Goal: Task Accomplishment & Management: Manage account settings

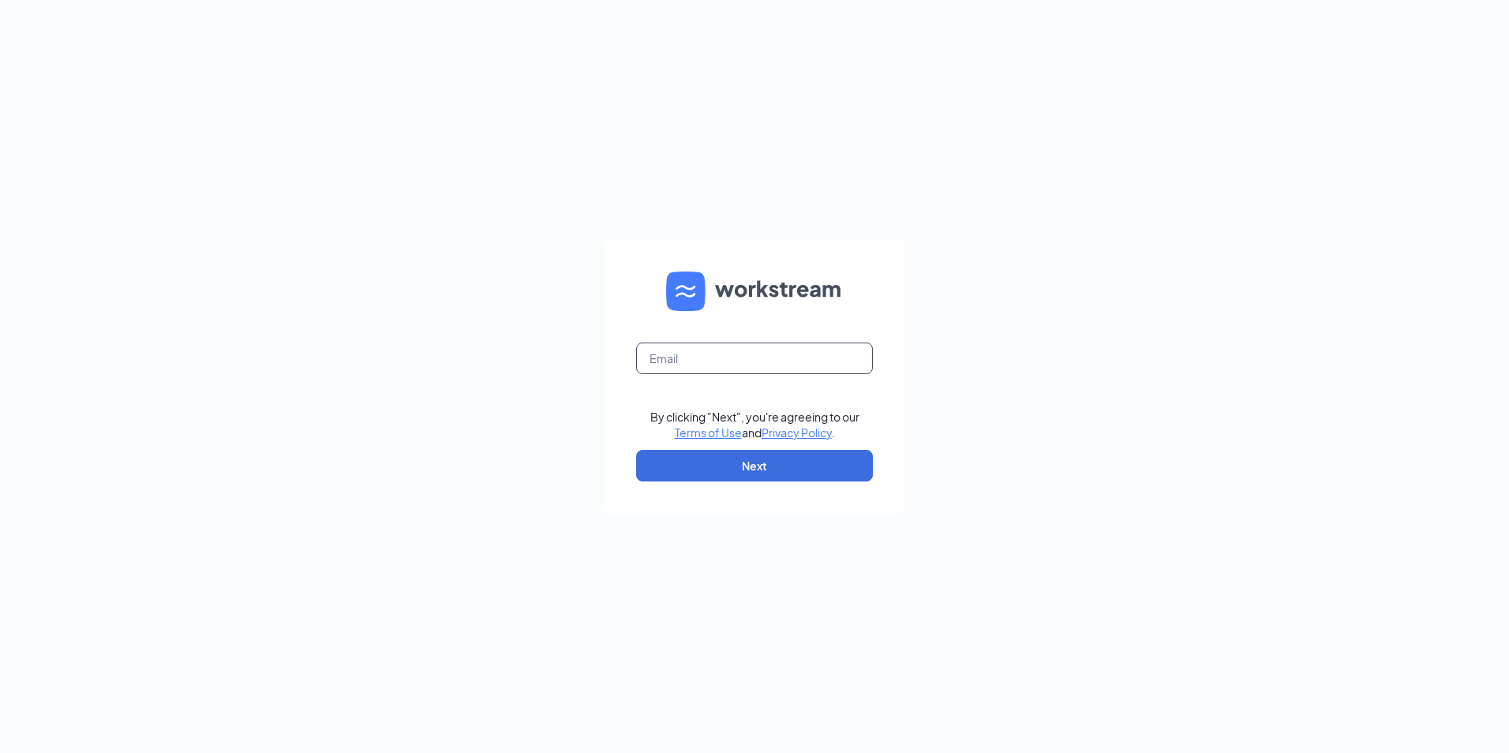
click at [676, 361] on input "text" at bounding box center [754, 359] width 237 height 32
type input "louann@tlhenterprises.com"
click at [818, 478] on button "Next" at bounding box center [754, 466] width 237 height 32
click at [692, 360] on input "text" at bounding box center [754, 359] width 237 height 32
type input "l"
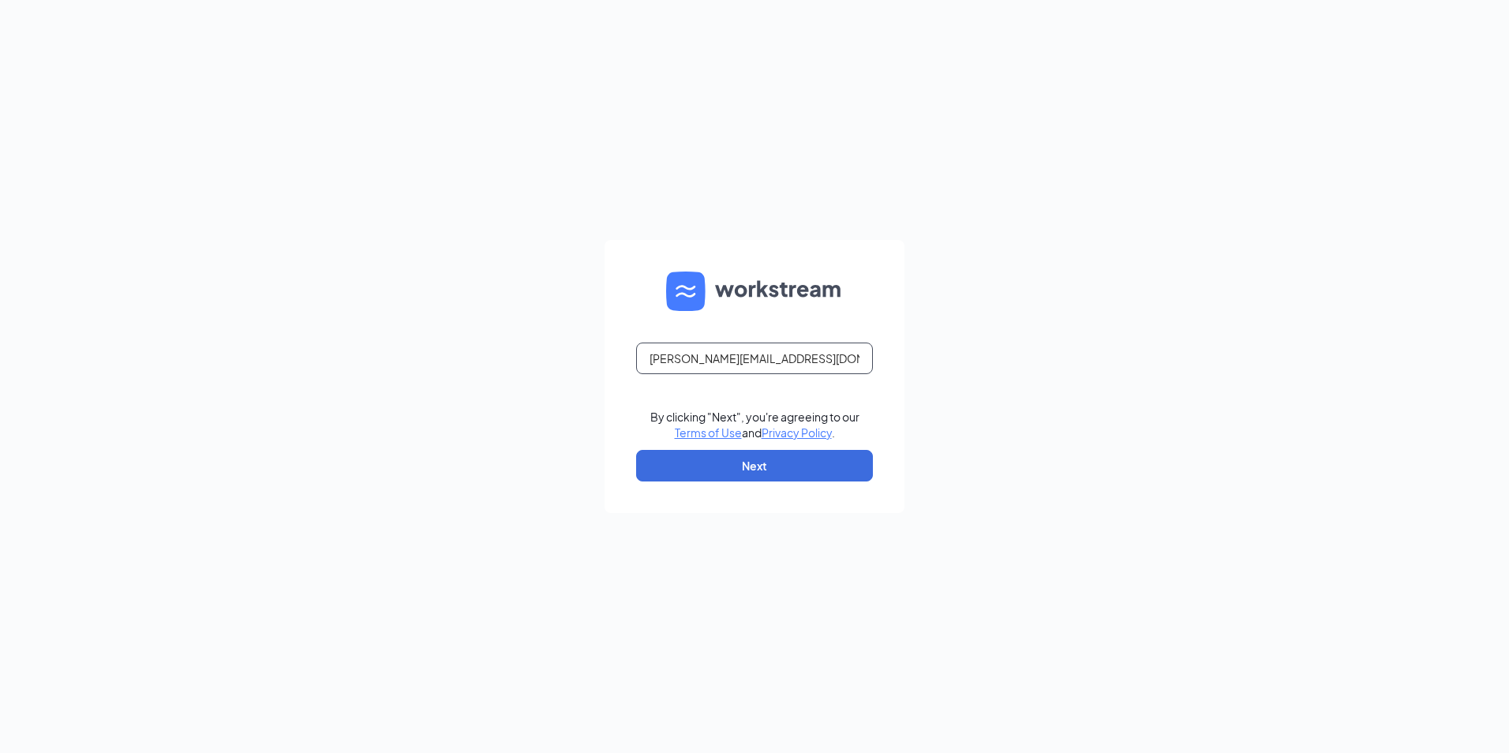
type input "louann@tlhenterprises.com"
click at [765, 474] on button "Next" at bounding box center [754, 466] width 237 height 32
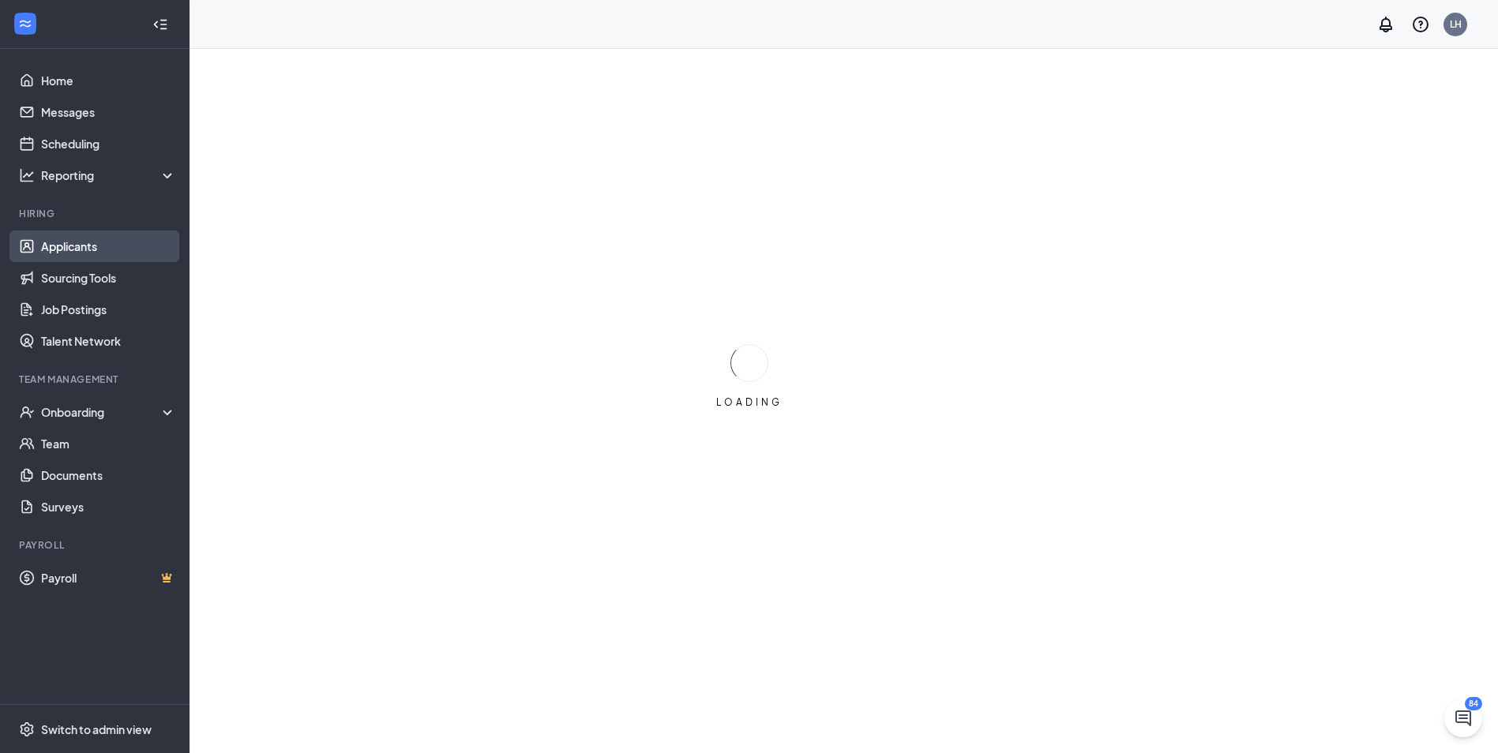
click at [86, 242] on link "Applicants" at bounding box center [108, 247] width 135 height 32
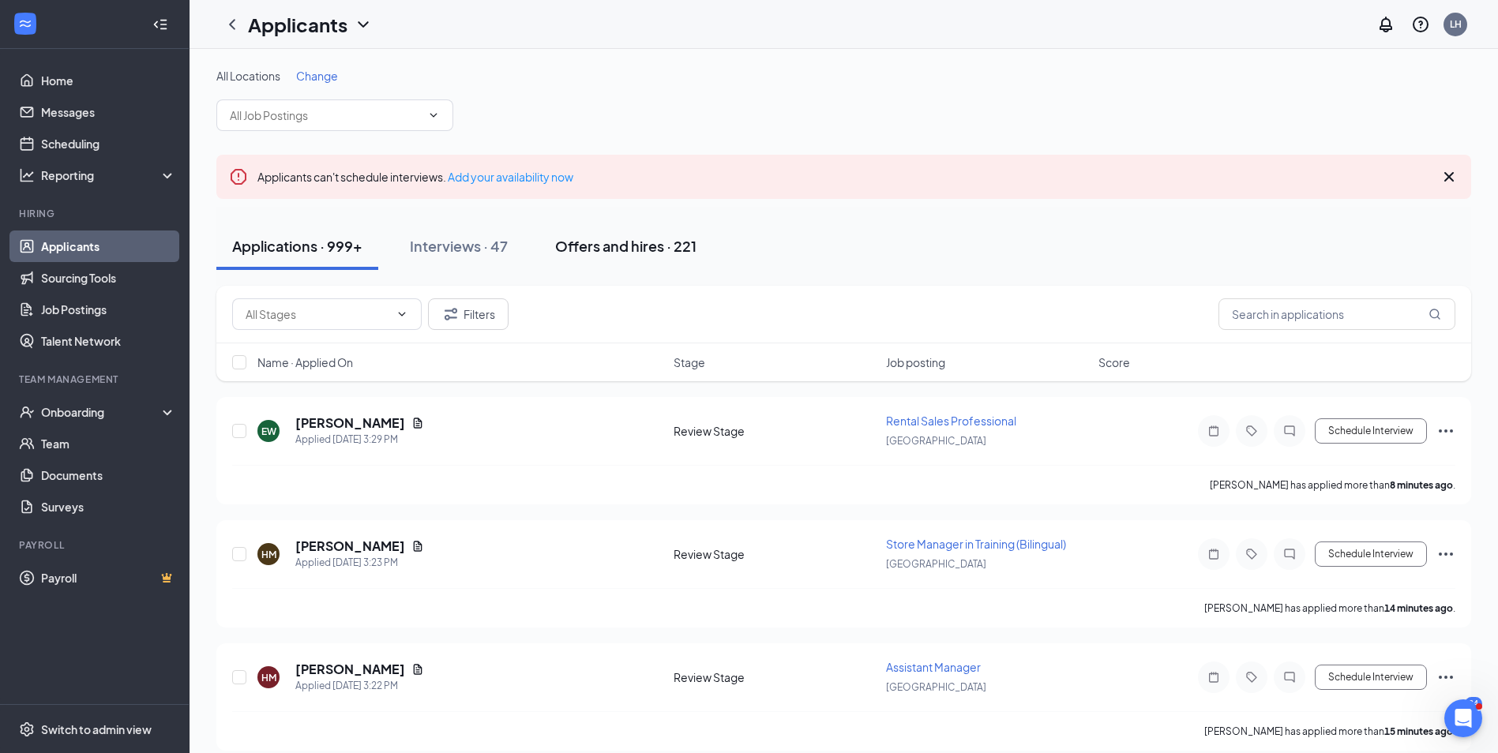
click at [641, 251] on div "Offers and hires · 221" at bounding box center [625, 246] width 141 height 20
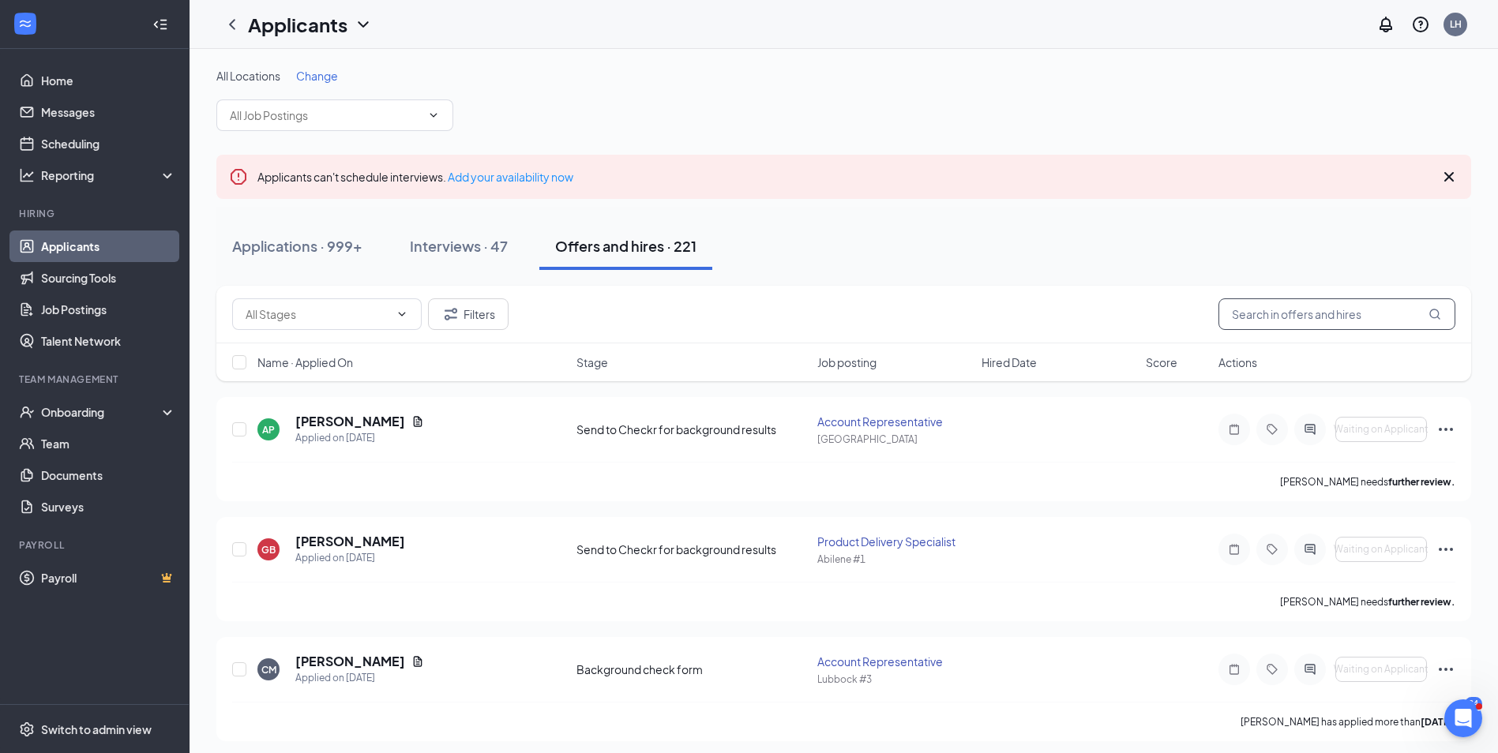
click at [1289, 320] on input "text" at bounding box center [1336, 314] width 237 height 32
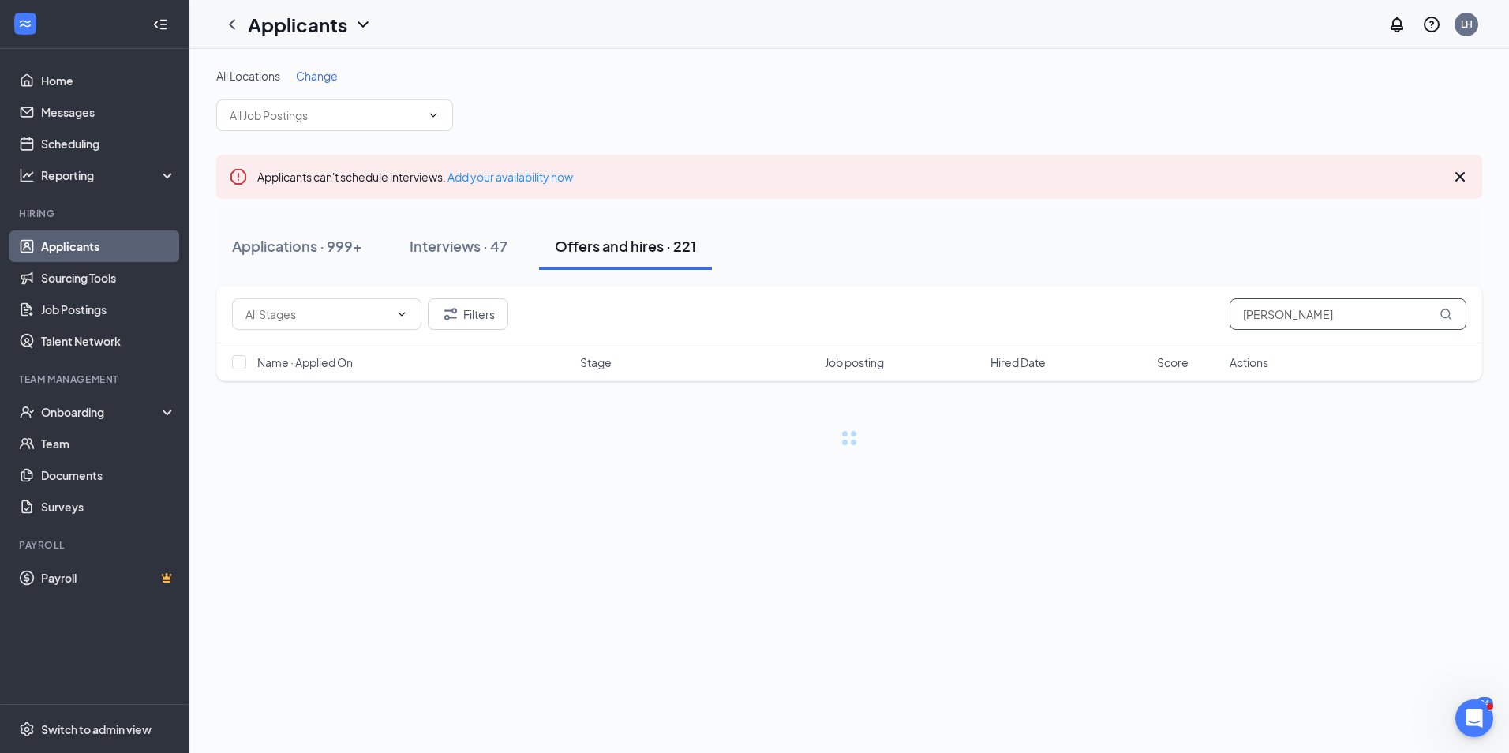
click at [1454, 319] on input "[PERSON_NAME]" at bounding box center [1348, 314] width 237 height 32
type input "[PERSON_NAME]"
click at [1447, 318] on icon "MagnifyingGlass" at bounding box center [1446, 314] width 13 height 13
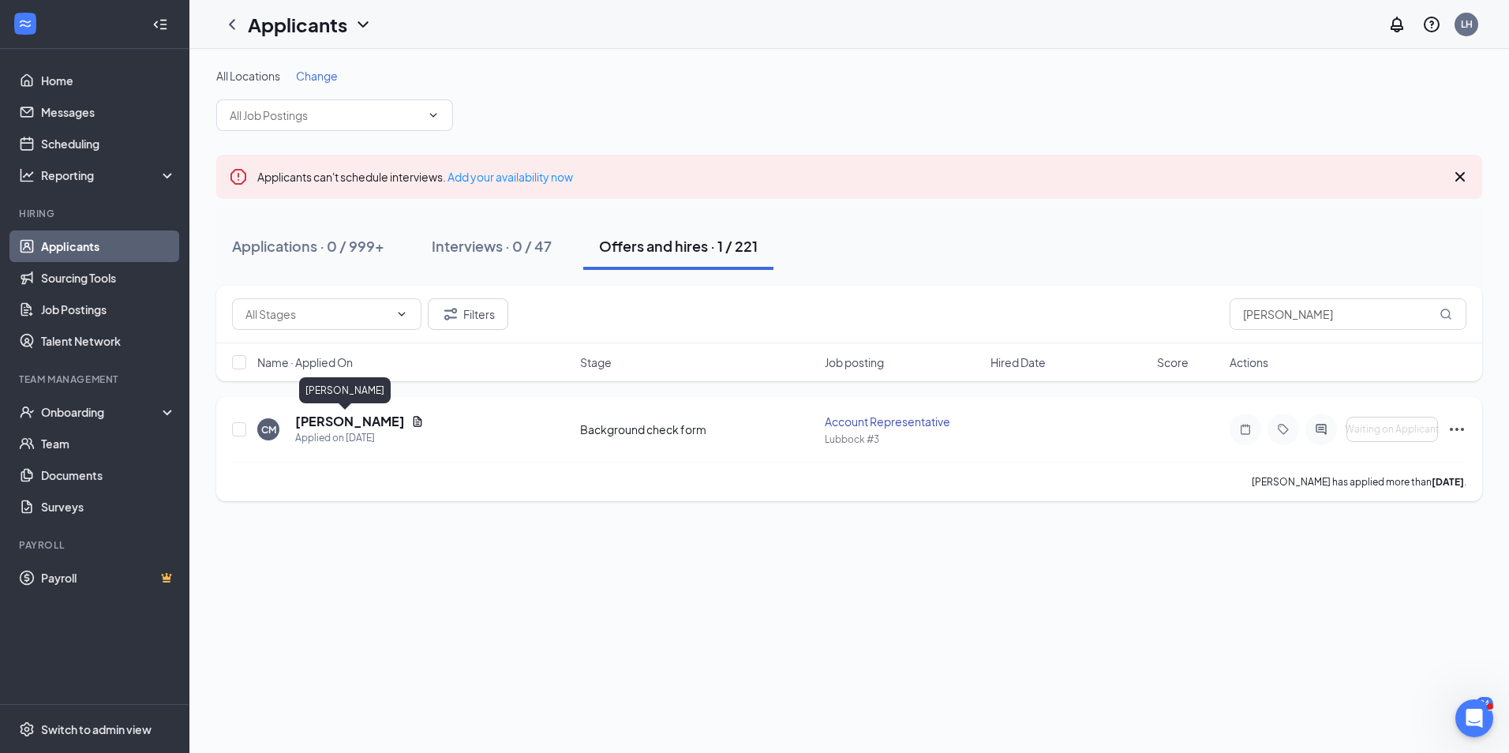
click at [331, 424] on h5 "[PERSON_NAME]" at bounding box center [350, 421] width 110 height 17
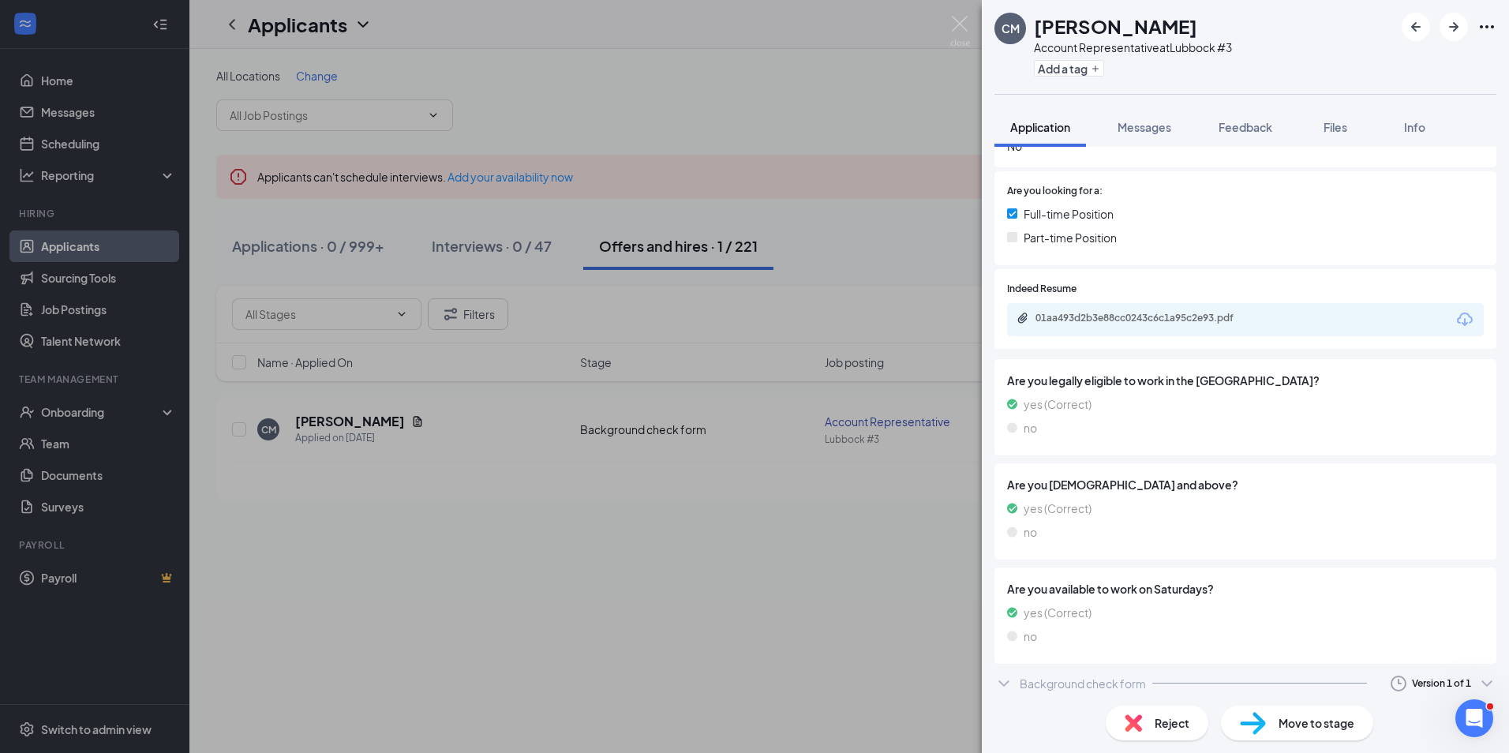
scroll to position [380, 0]
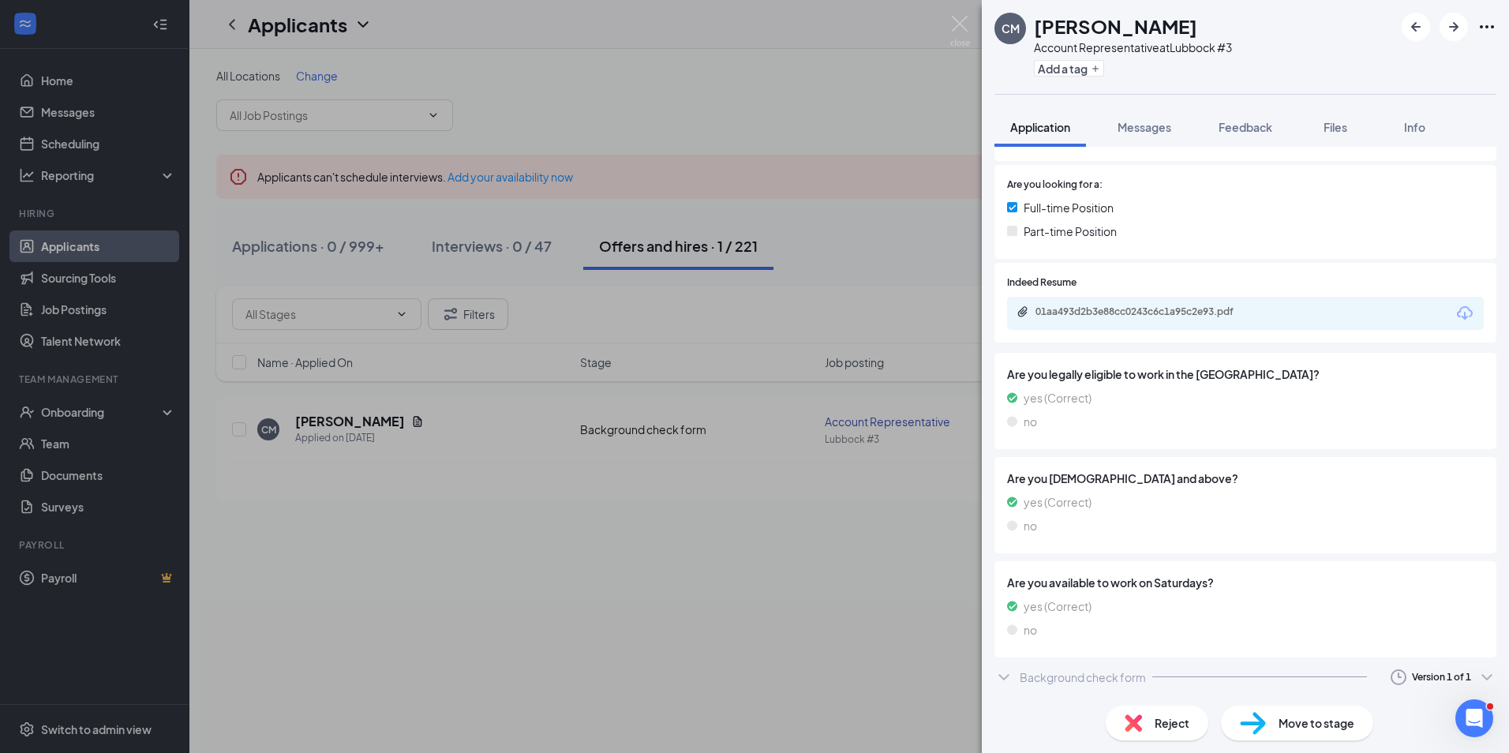
click at [1010, 677] on icon "ChevronDown" at bounding box center [1004, 677] width 19 height 19
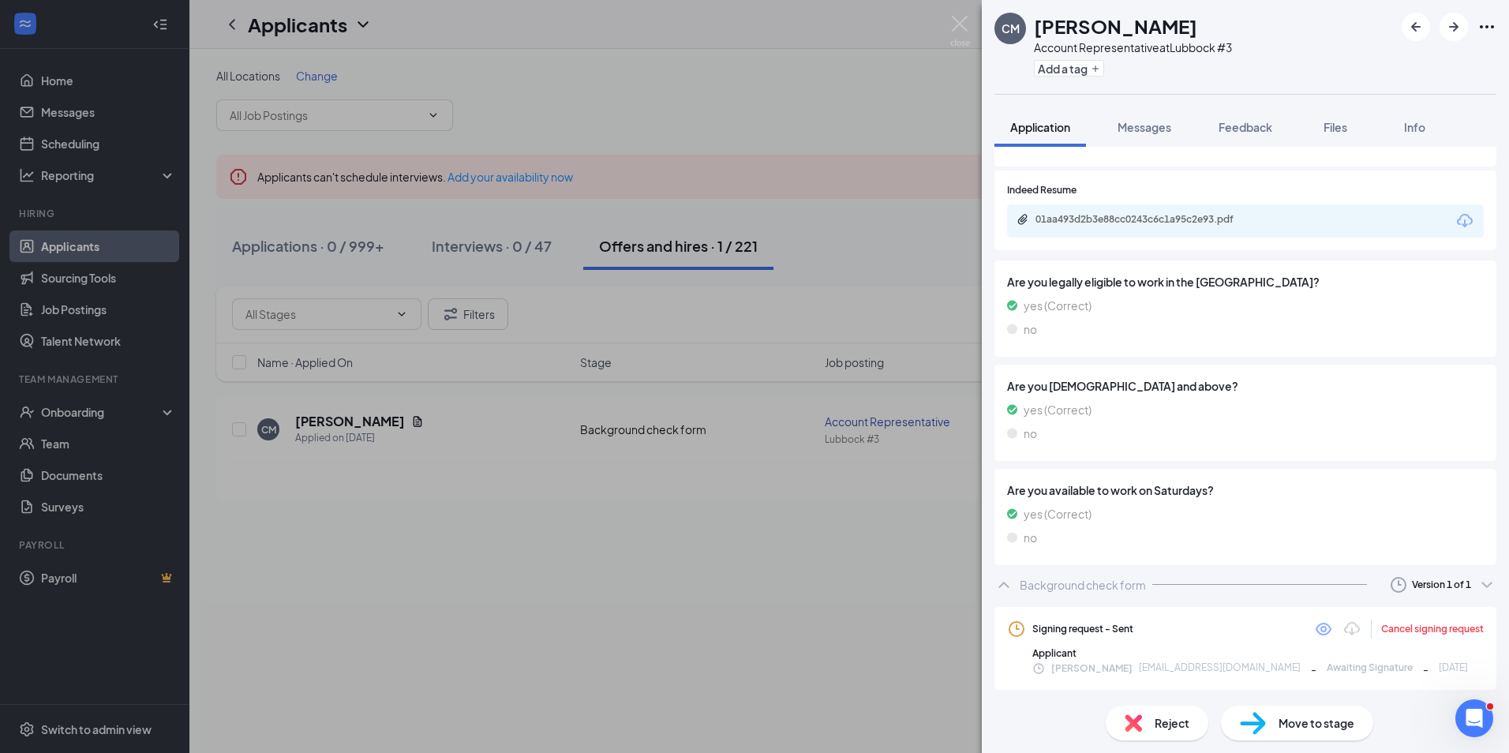
scroll to position [475, 0]
click at [887, 601] on div "[PERSON_NAME] Account Representative at [GEOGRAPHIC_DATA] #3 Add a tag Applicat…" at bounding box center [754, 376] width 1509 height 753
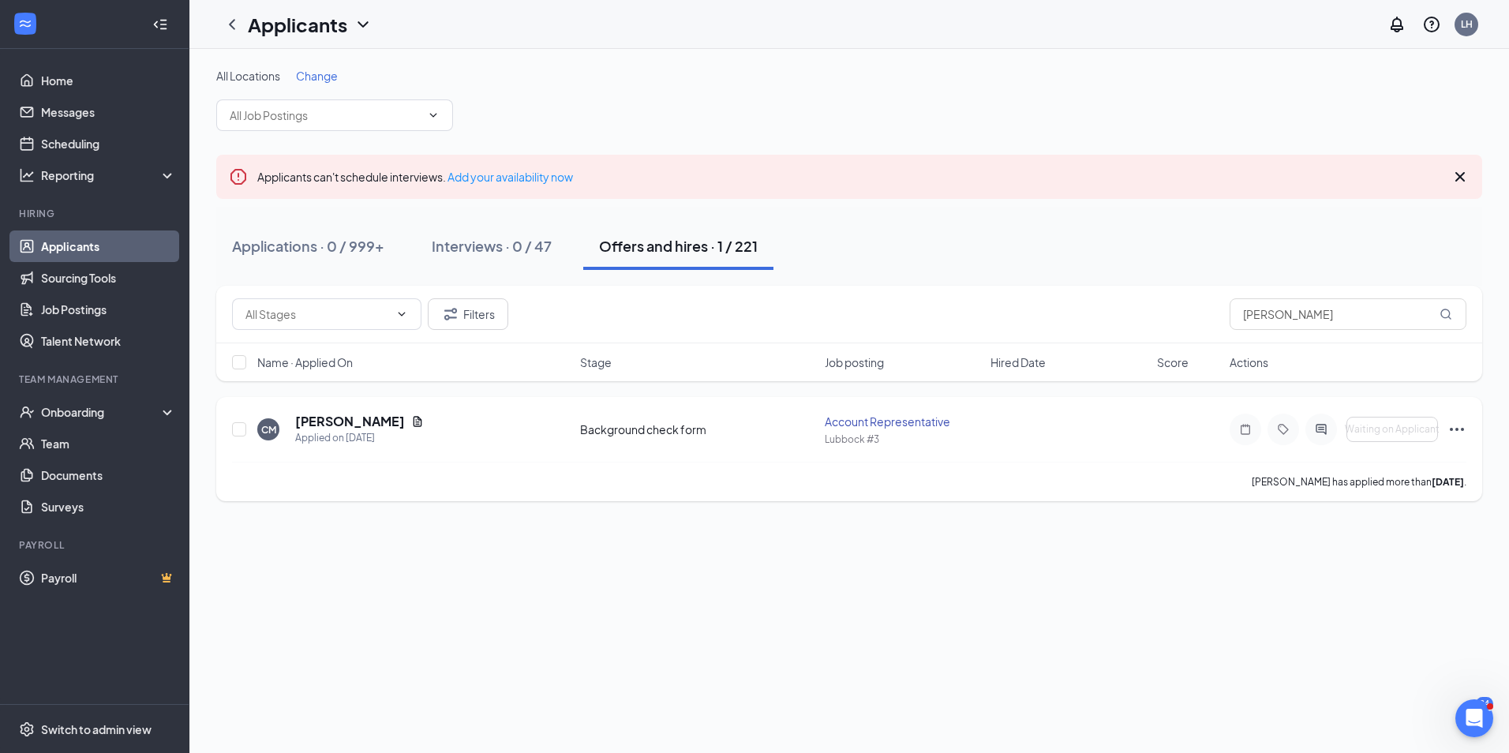
click at [1455, 431] on icon "Ellipses" at bounding box center [1457, 429] width 19 height 19
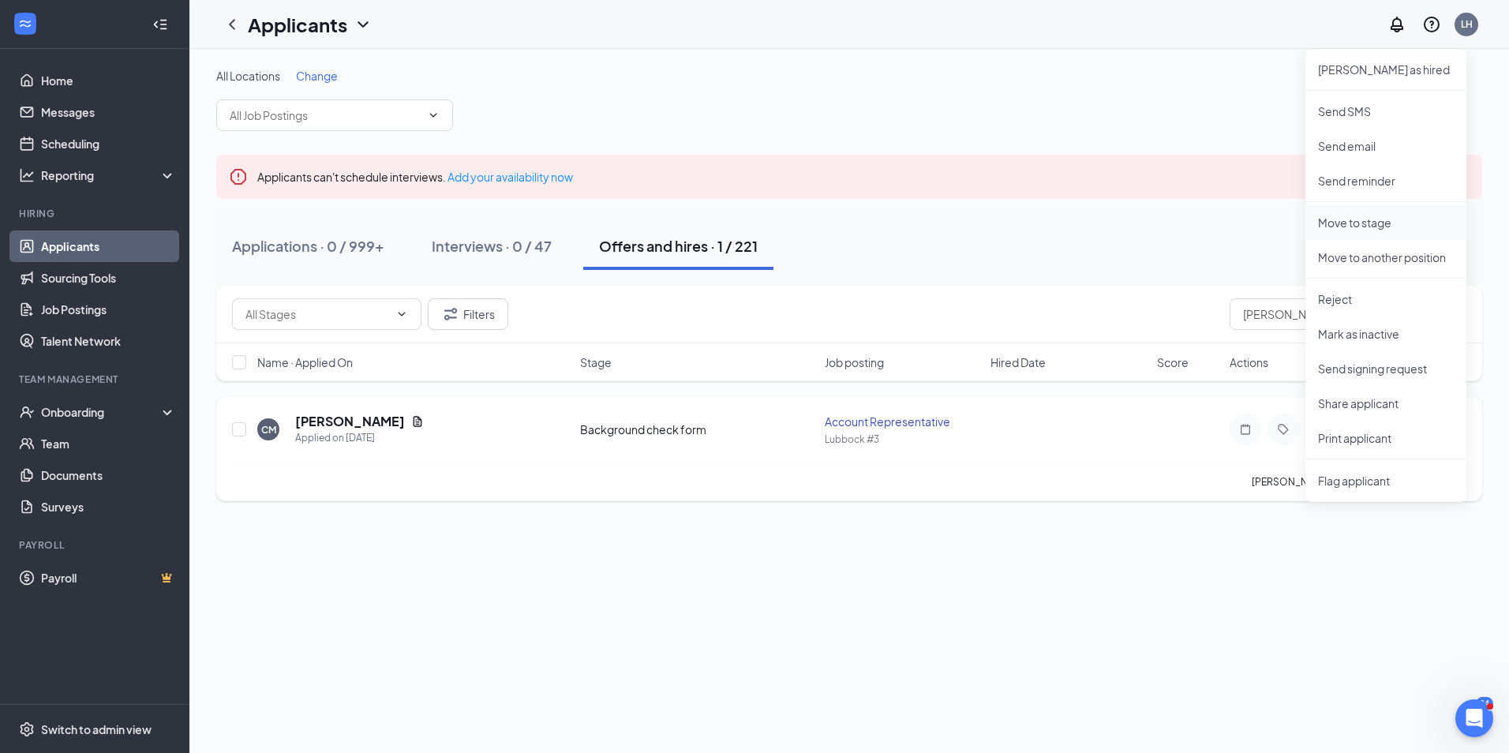
click at [1335, 216] on p "Move to stage" at bounding box center [1386, 223] width 136 height 16
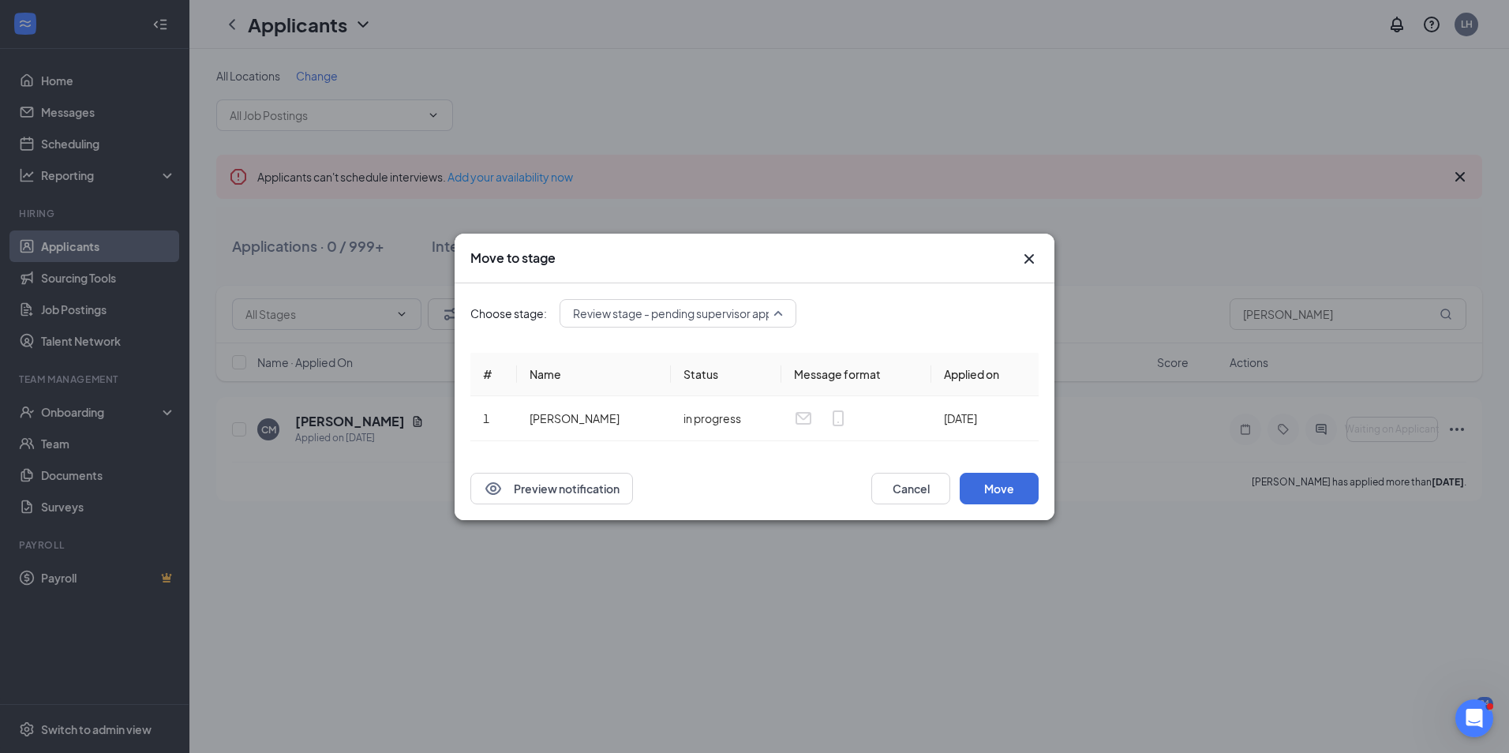
click at [782, 312] on div "Review stage - pending supervisor approval to move the candidate to the backgro…" at bounding box center [678, 313] width 237 height 28
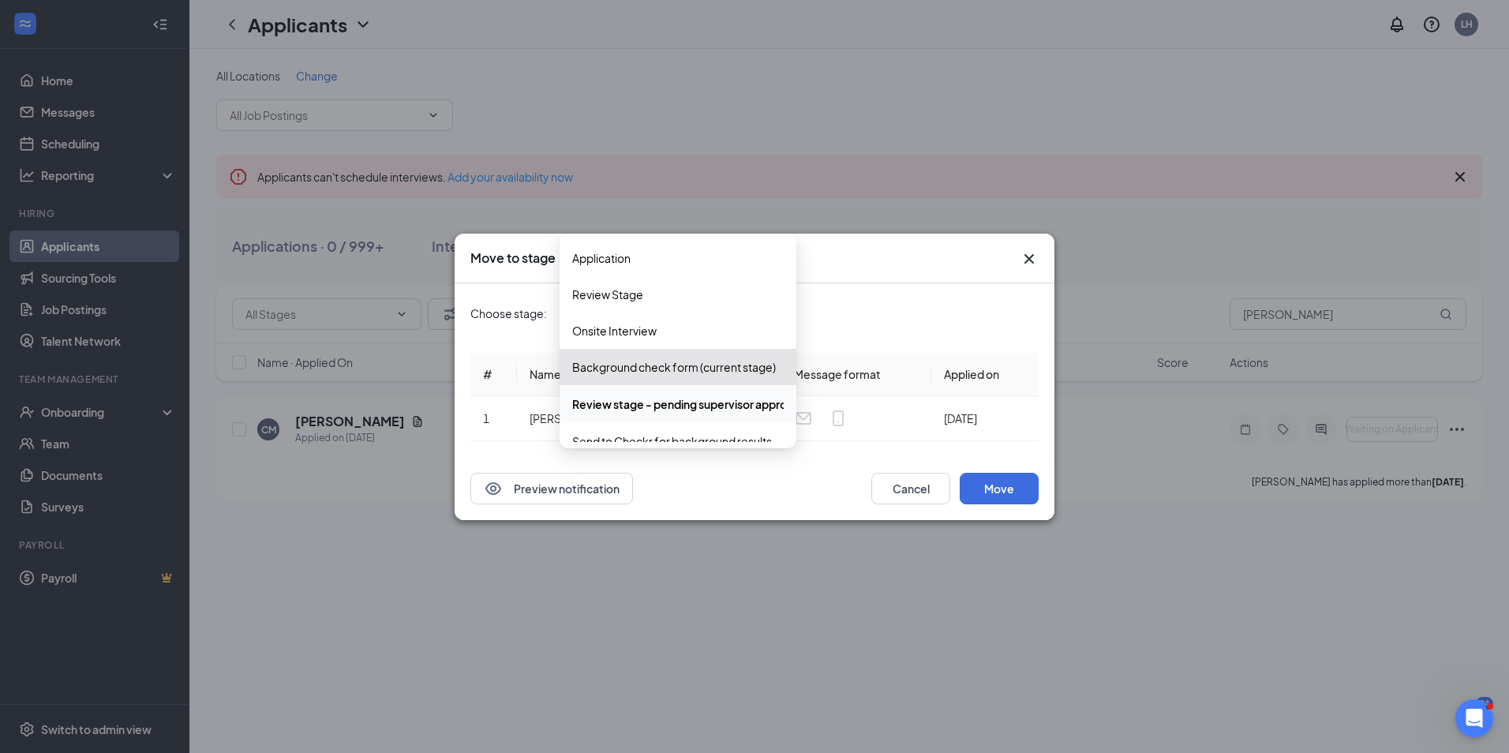
click at [750, 404] on span "Review stage - pending supervisor approval to move the candidate to the backgro…" at bounding box center [845, 403] width 547 height 17
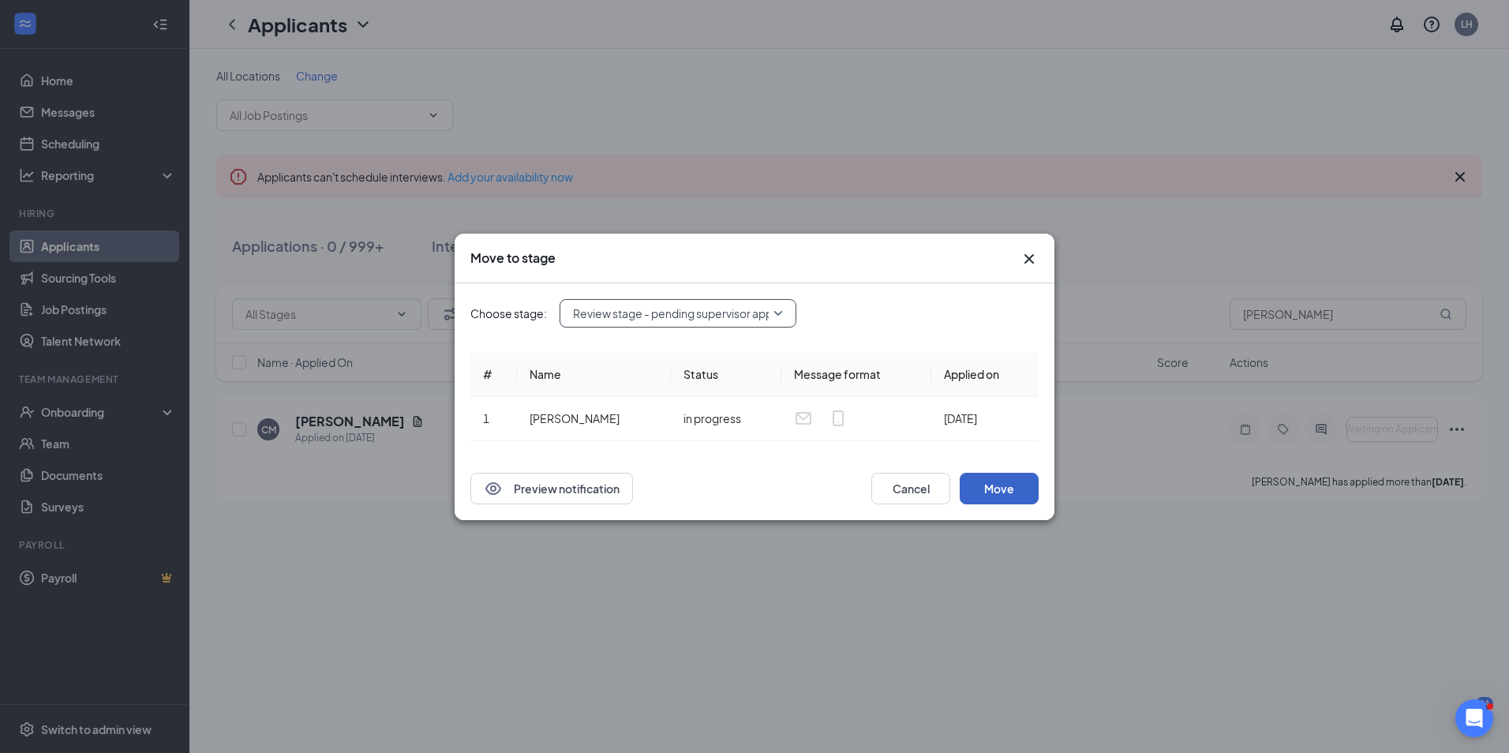
click at [992, 482] on button "Move" at bounding box center [999, 489] width 79 height 32
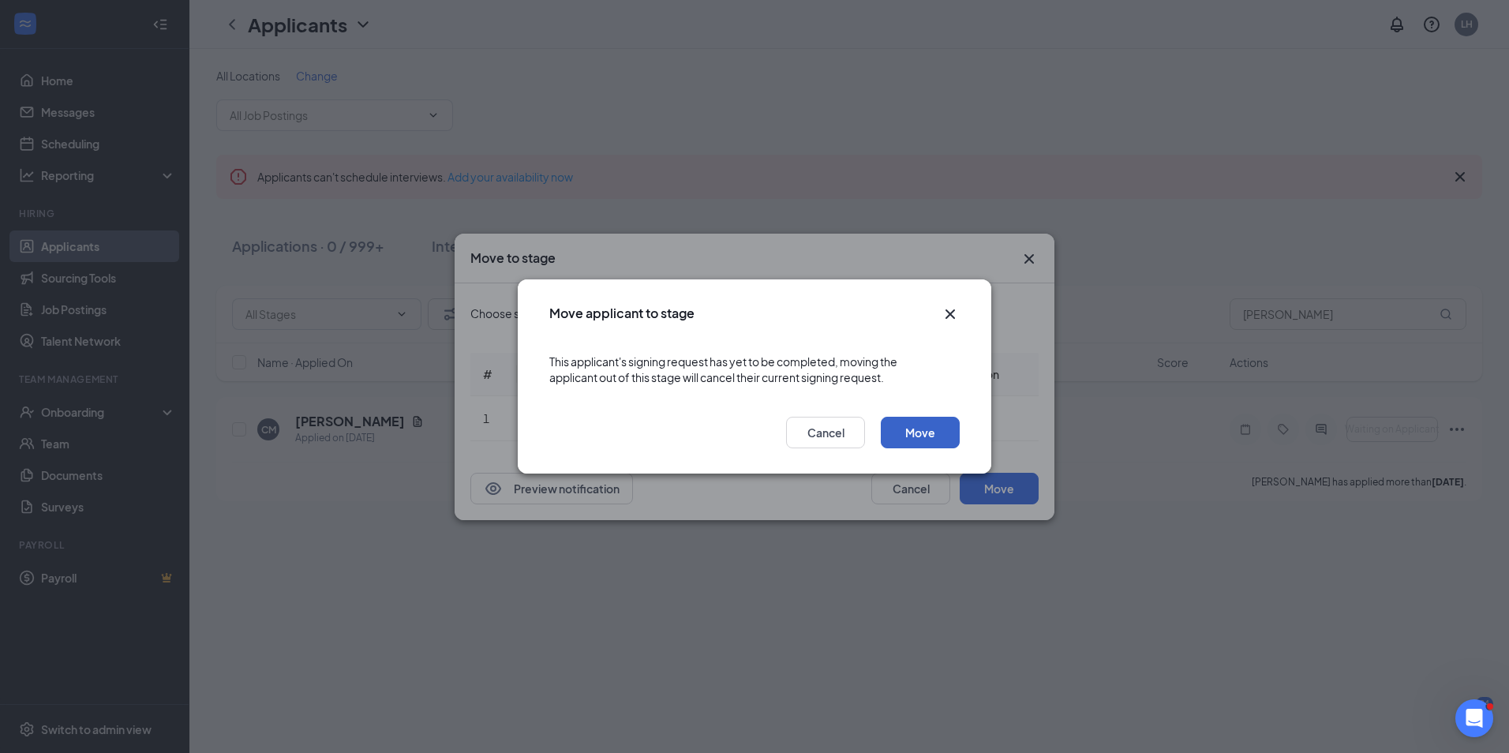
click at [911, 437] on button "Move" at bounding box center [920, 433] width 79 height 32
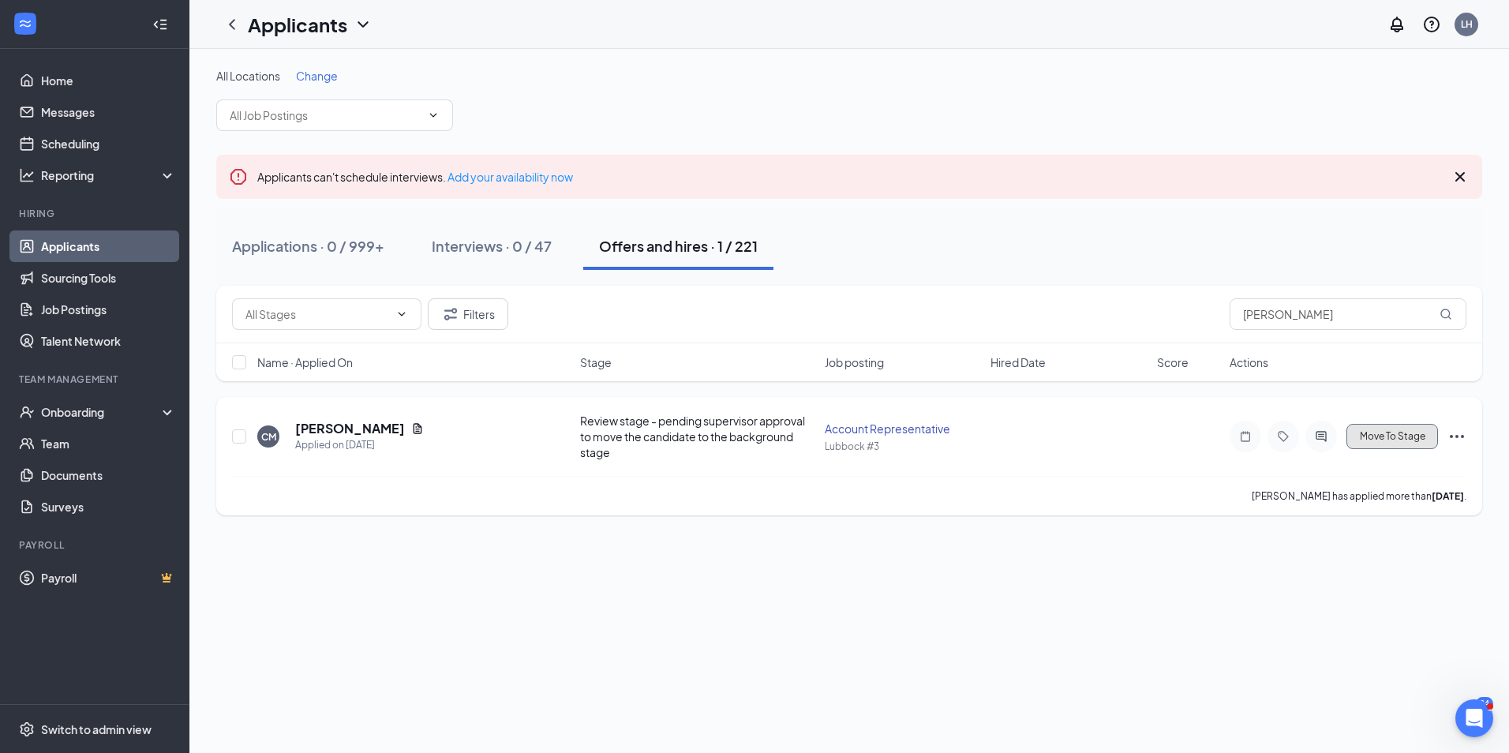
click at [1414, 435] on span "Move To Stage" at bounding box center [1393, 436] width 66 height 11
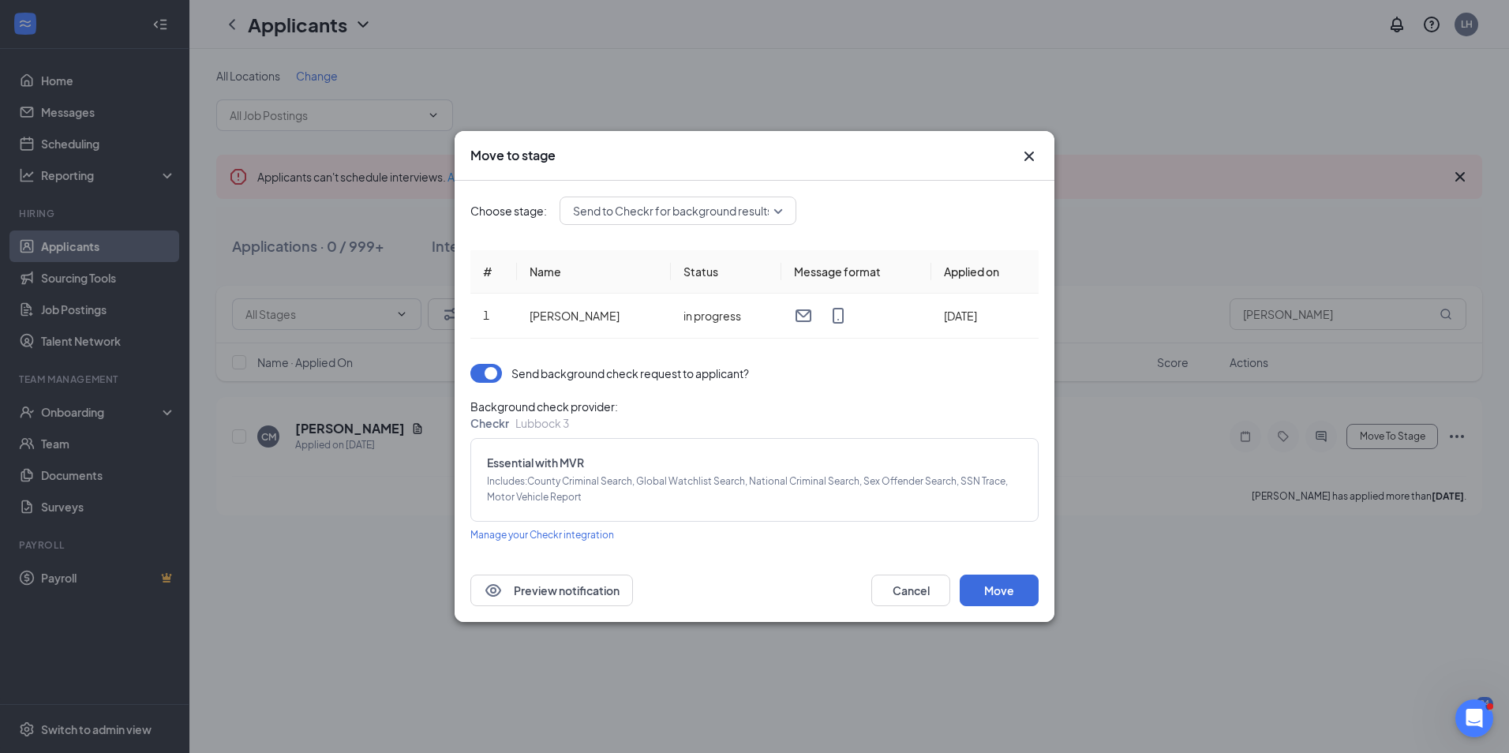
click at [758, 210] on span "Send to Checkr for background results (next stage)" at bounding box center [704, 211] width 262 height 24
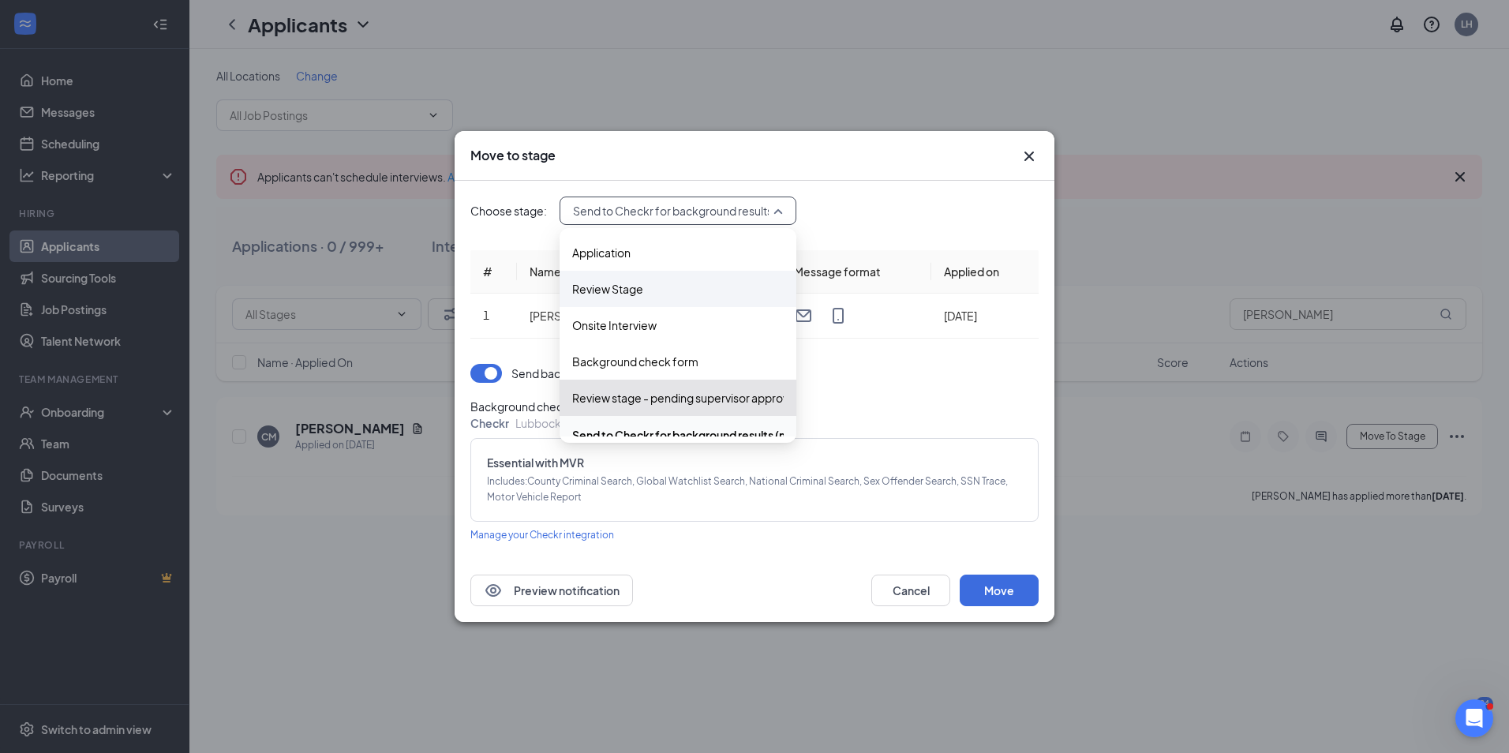
scroll to position [17, 0]
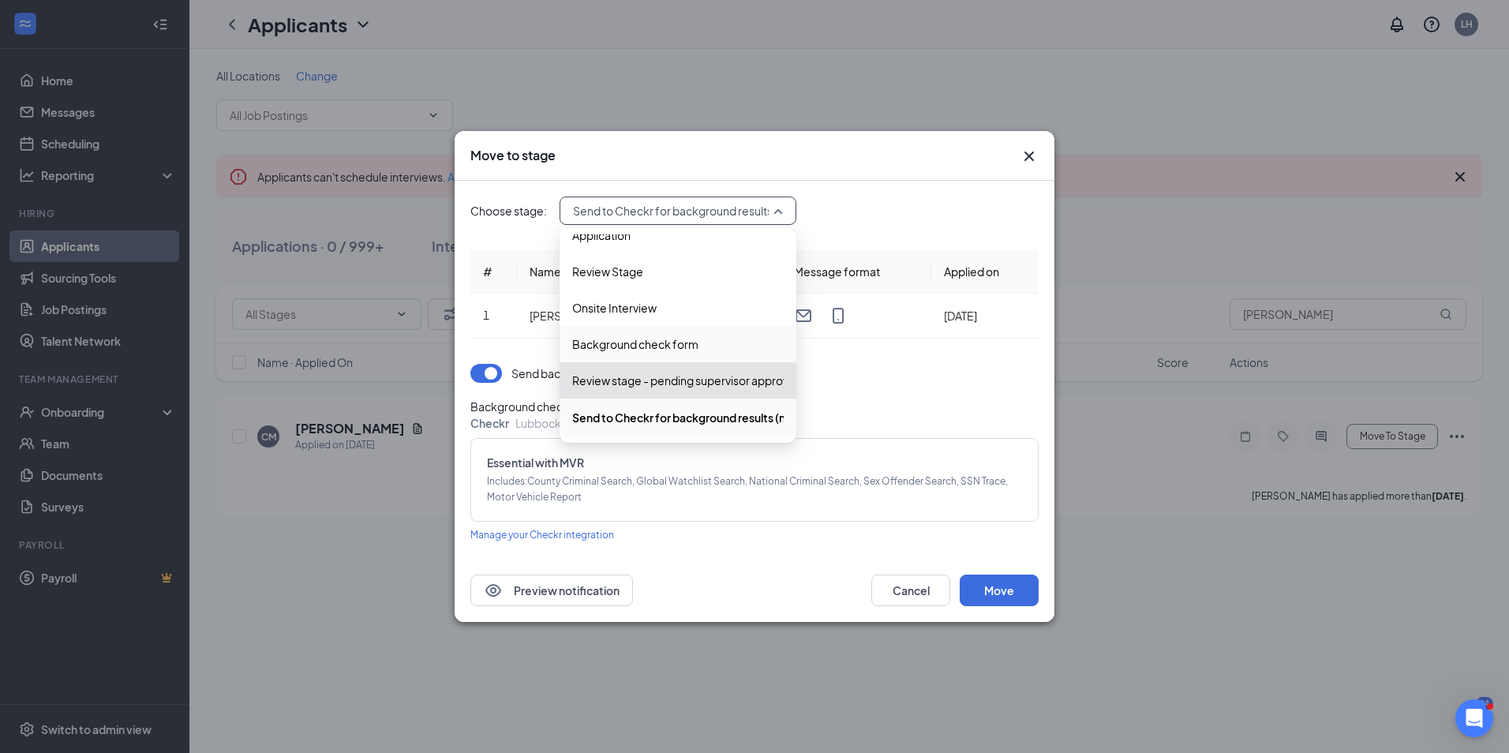
click at [605, 350] on span "Background check form" at bounding box center [635, 343] width 126 height 17
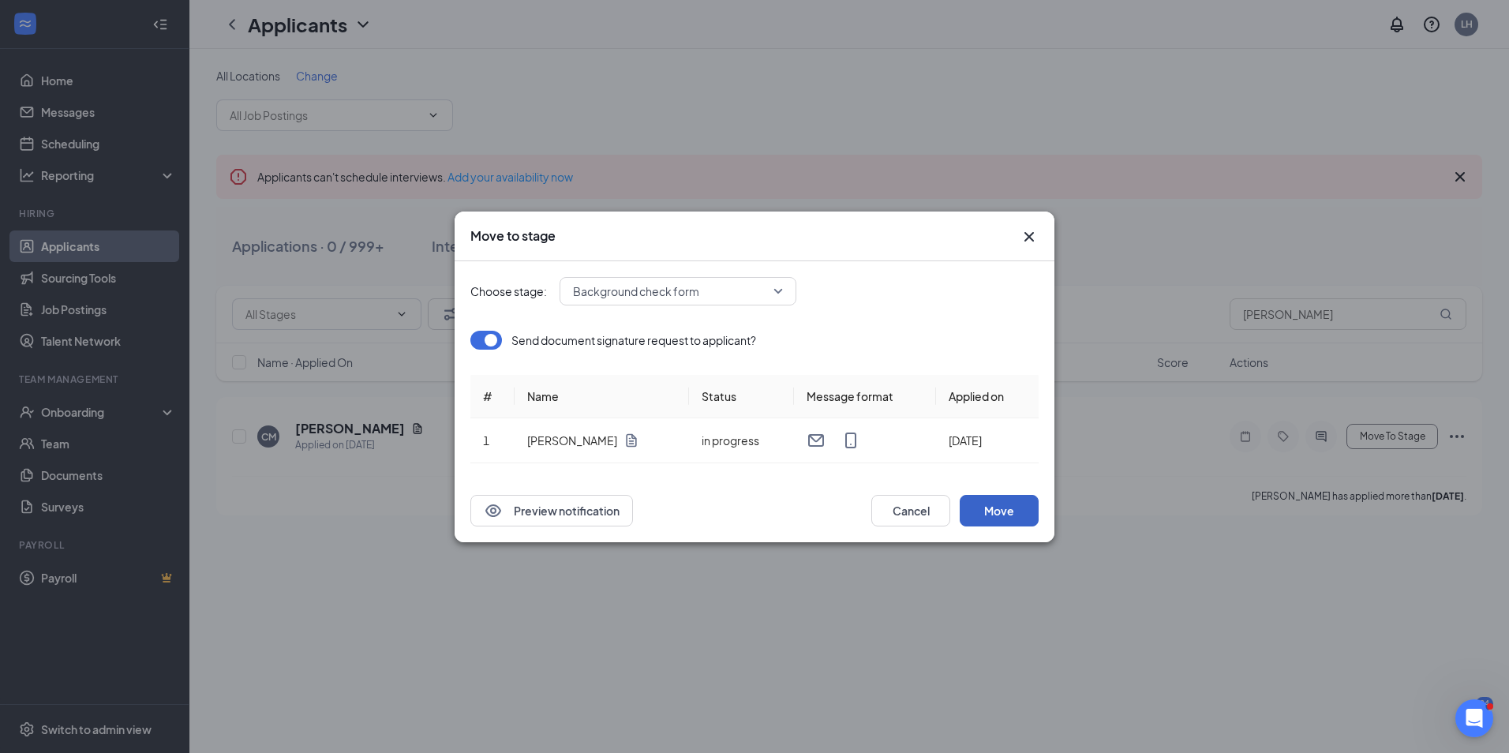
click at [1005, 515] on button "Move" at bounding box center [999, 511] width 79 height 32
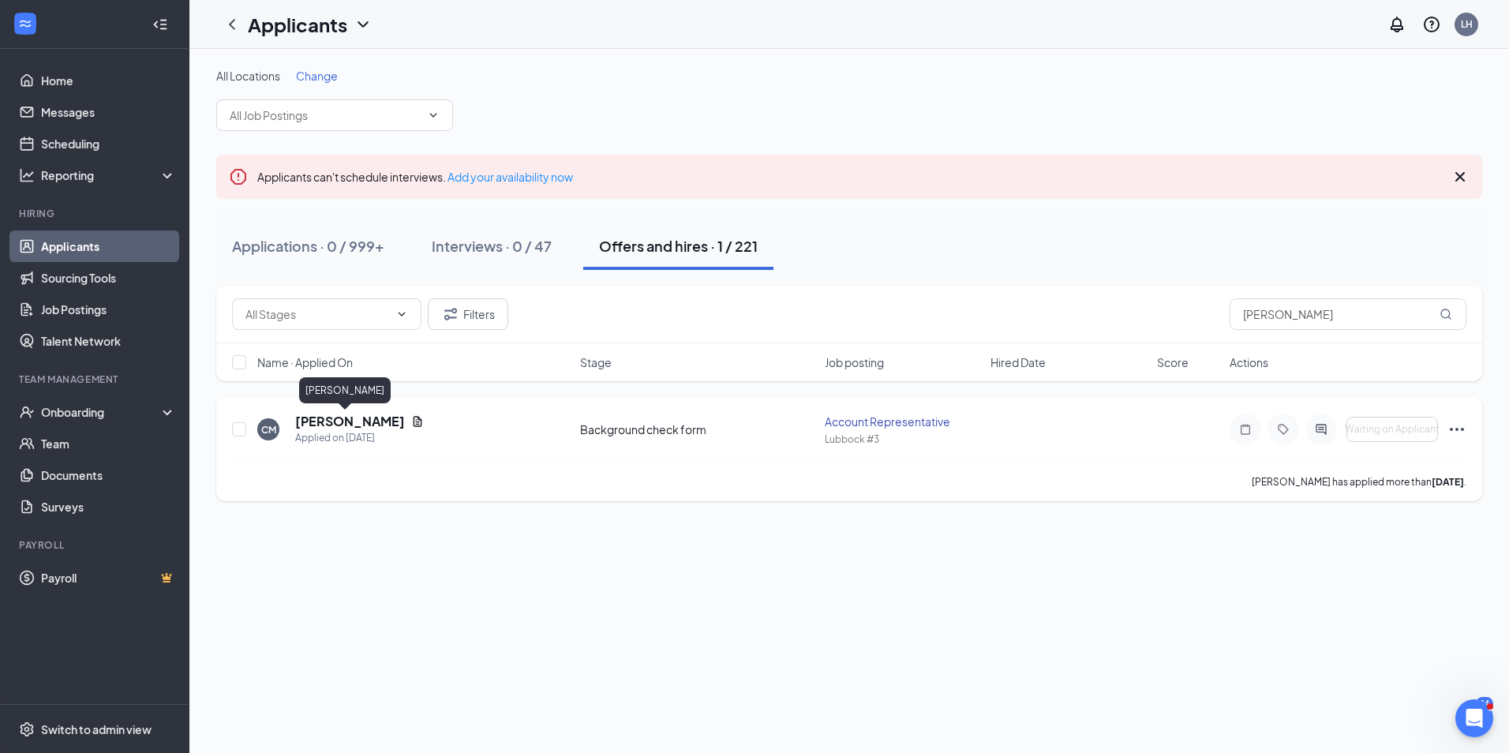
click at [339, 422] on h5 "[PERSON_NAME]" at bounding box center [350, 421] width 110 height 17
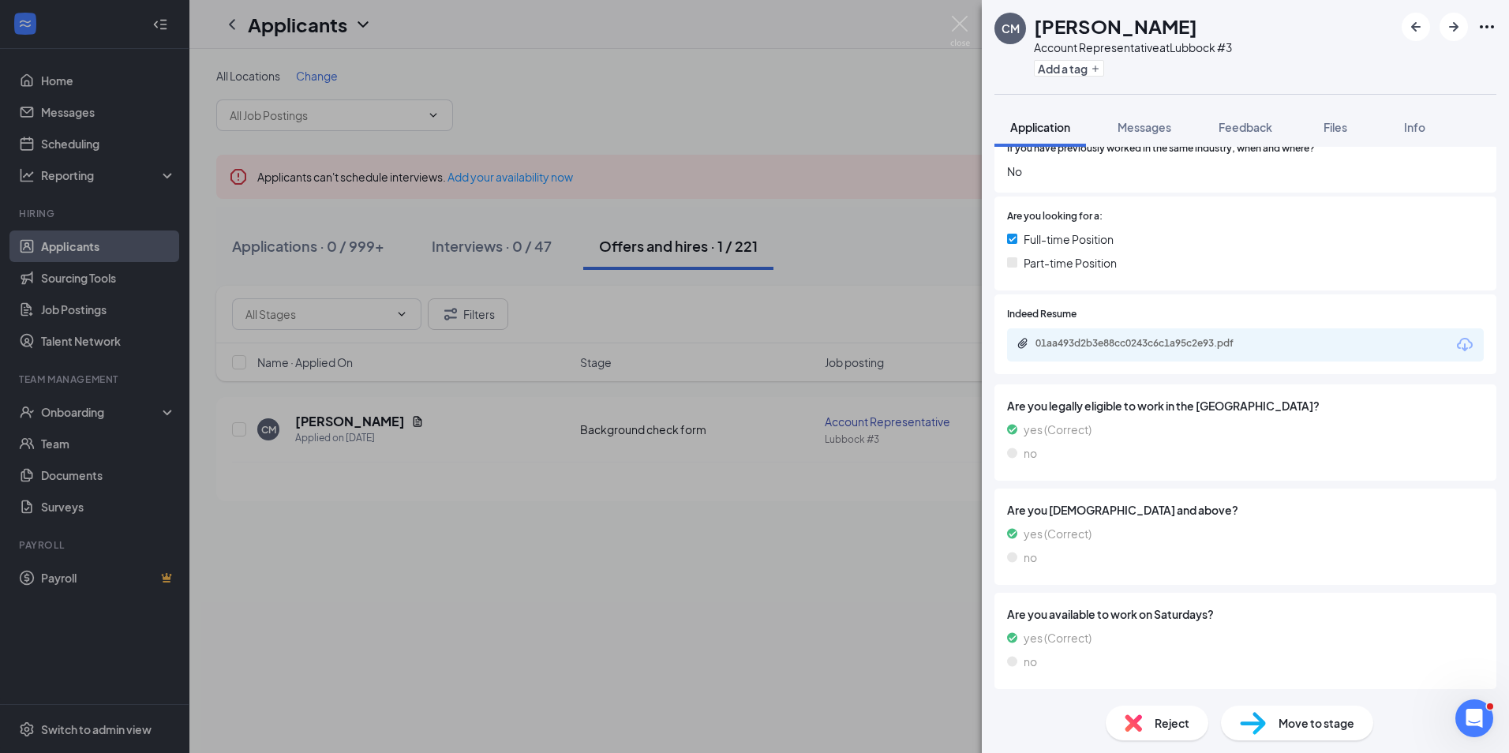
scroll to position [380, 0]
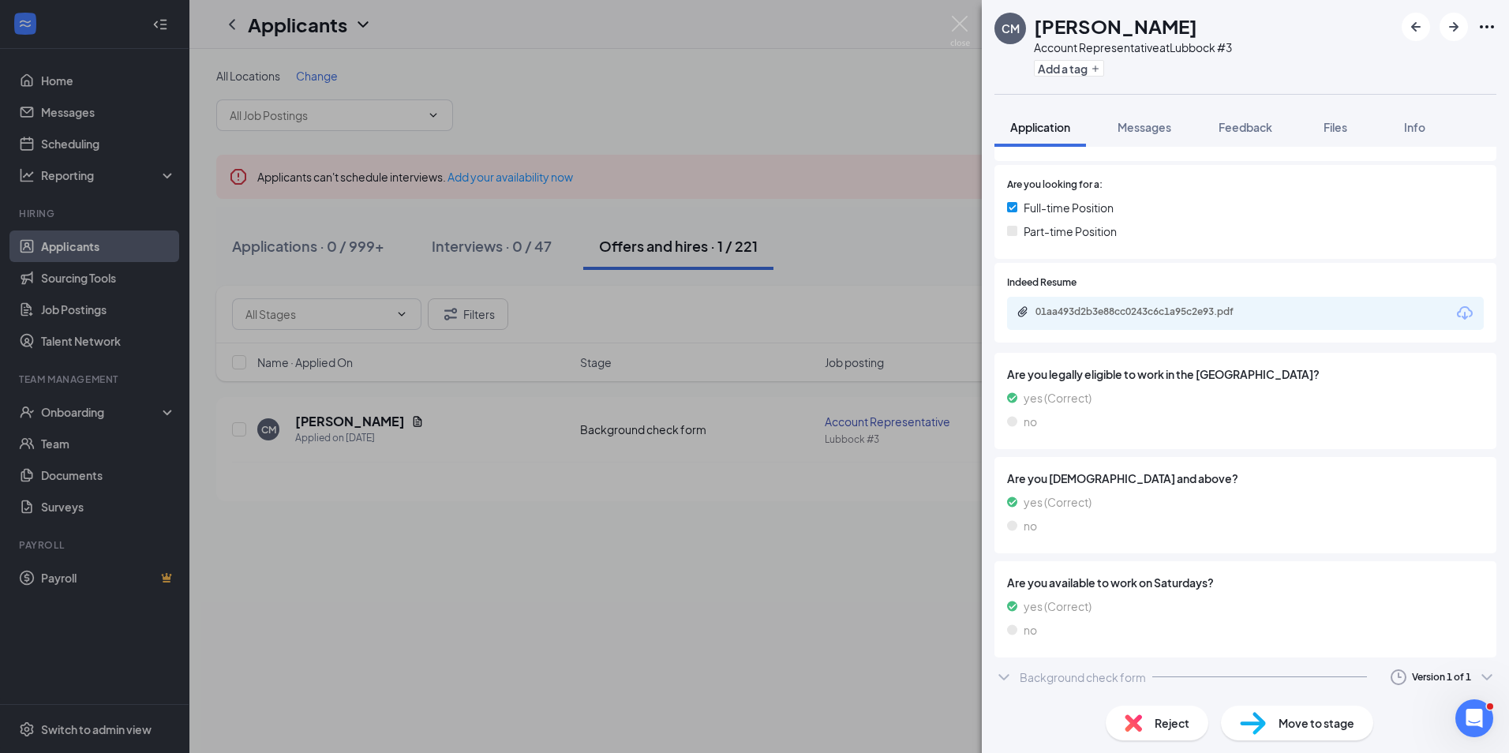
click at [1005, 677] on icon "ChevronDown" at bounding box center [1004, 677] width 19 height 19
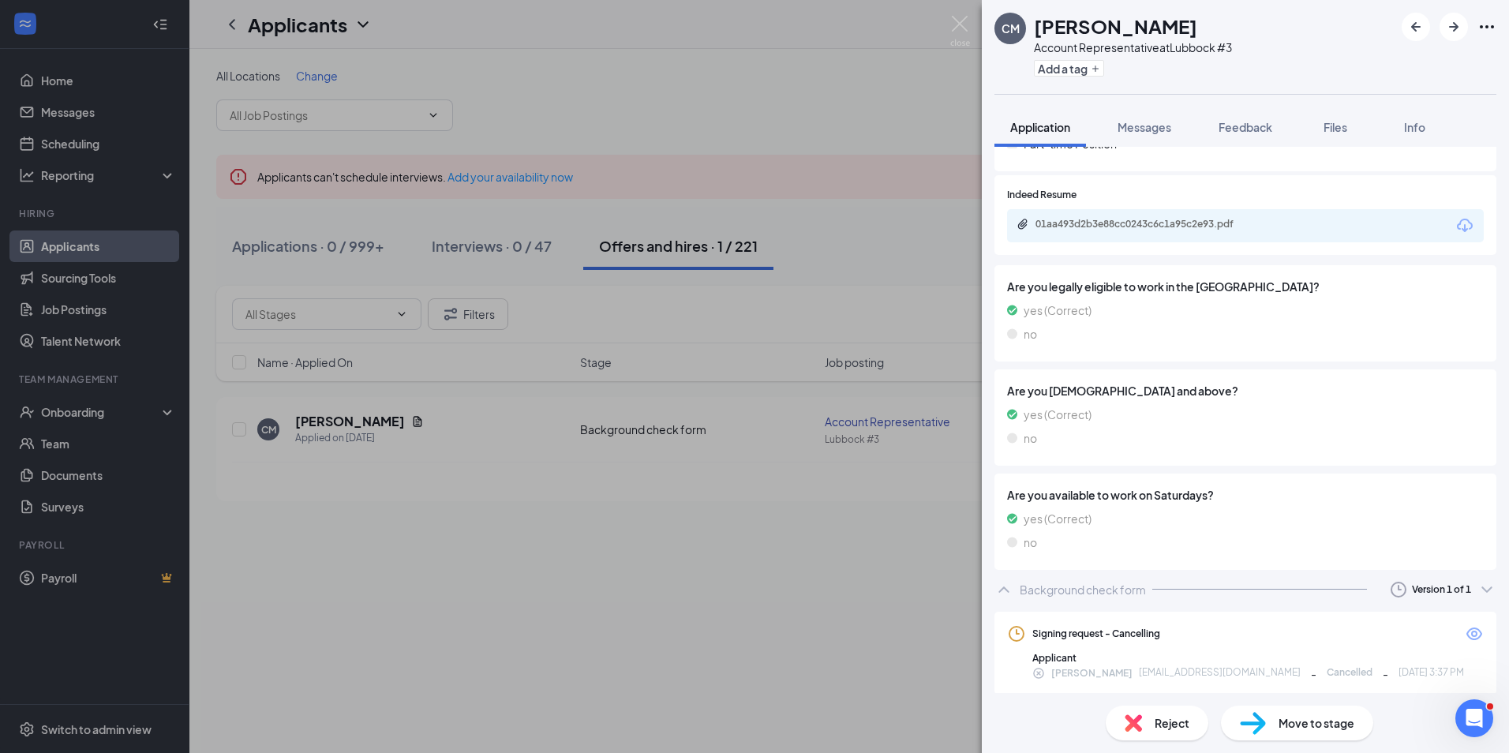
scroll to position [475, 0]
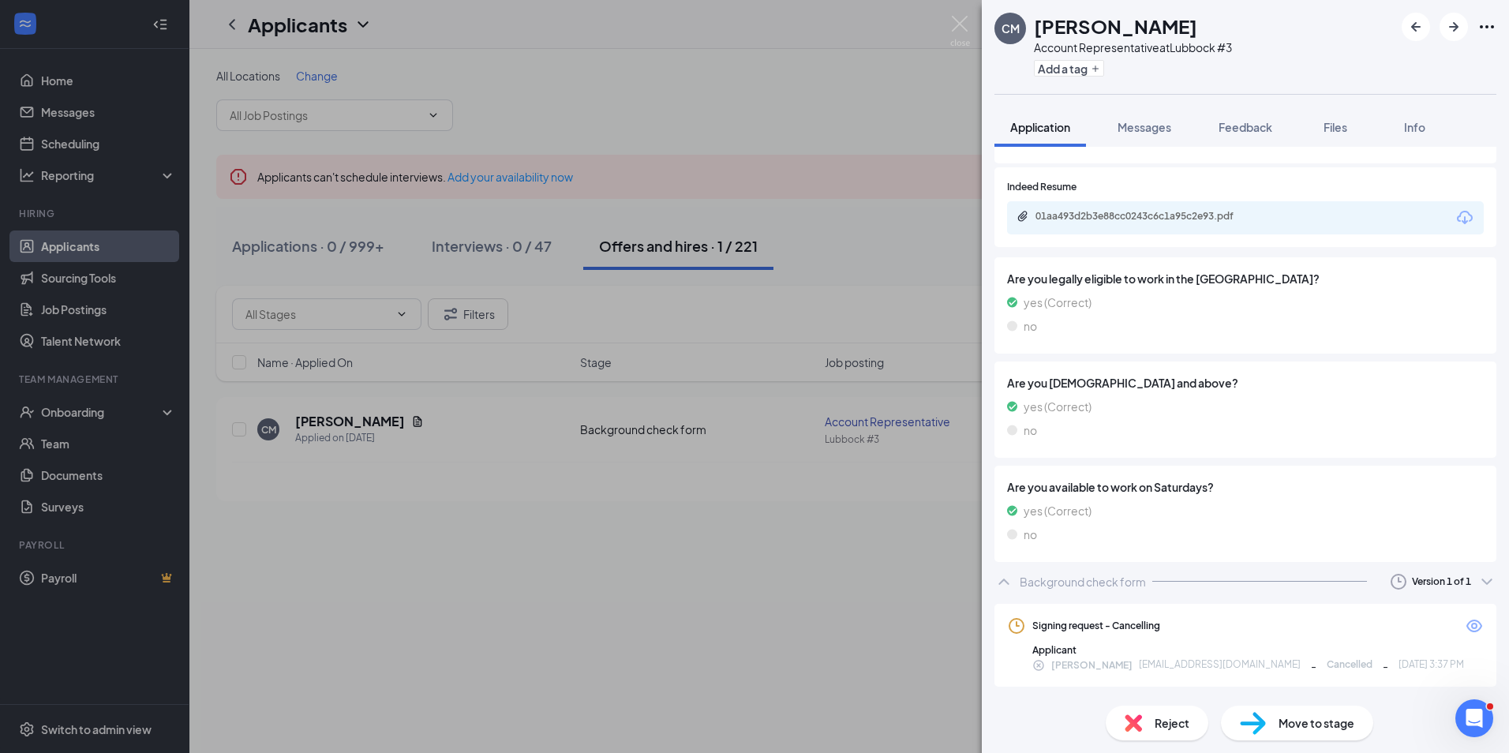
click at [805, 644] on div "[PERSON_NAME] Account Representative at [GEOGRAPHIC_DATA] #3 Add a tag Applicat…" at bounding box center [754, 376] width 1509 height 753
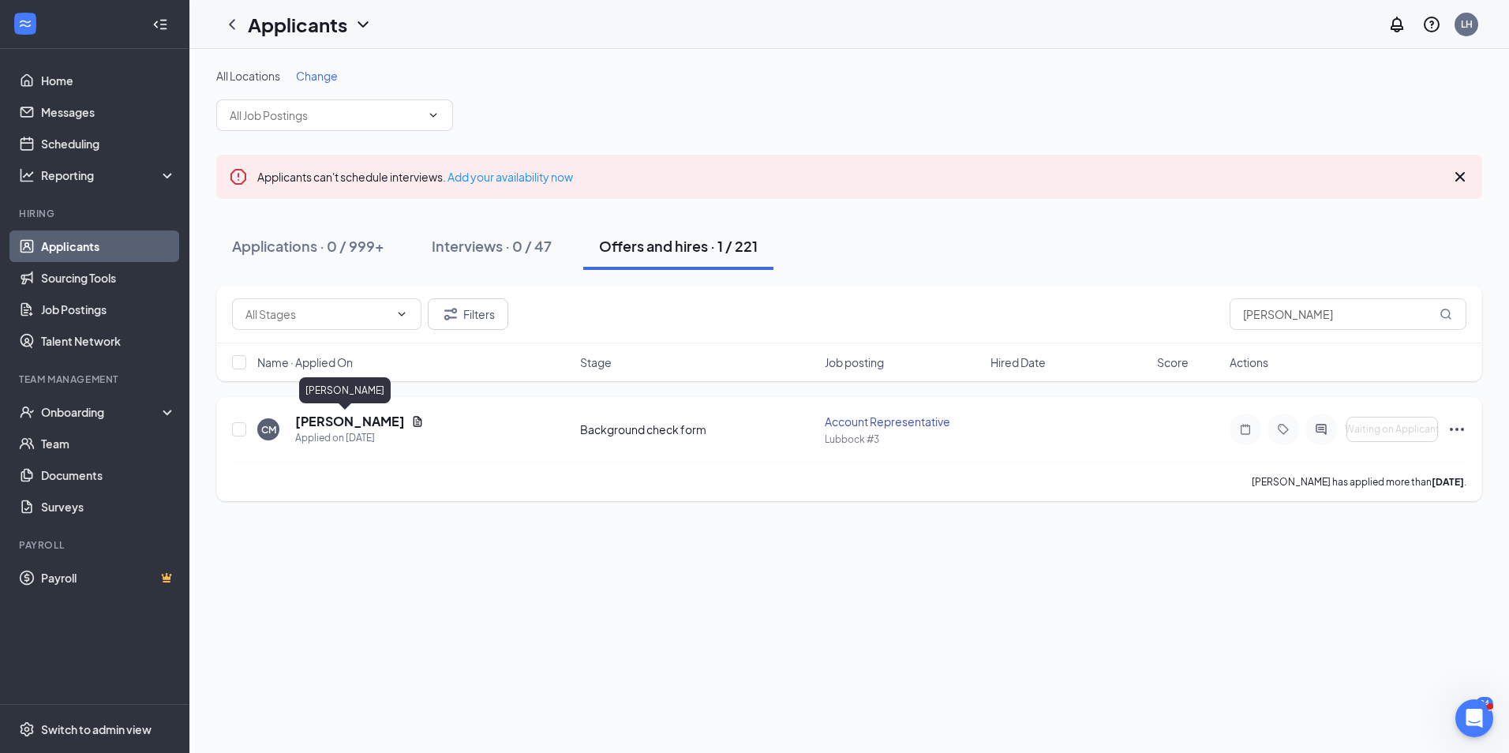
click at [358, 419] on h5 "[PERSON_NAME]" at bounding box center [350, 421] width 110 height 17
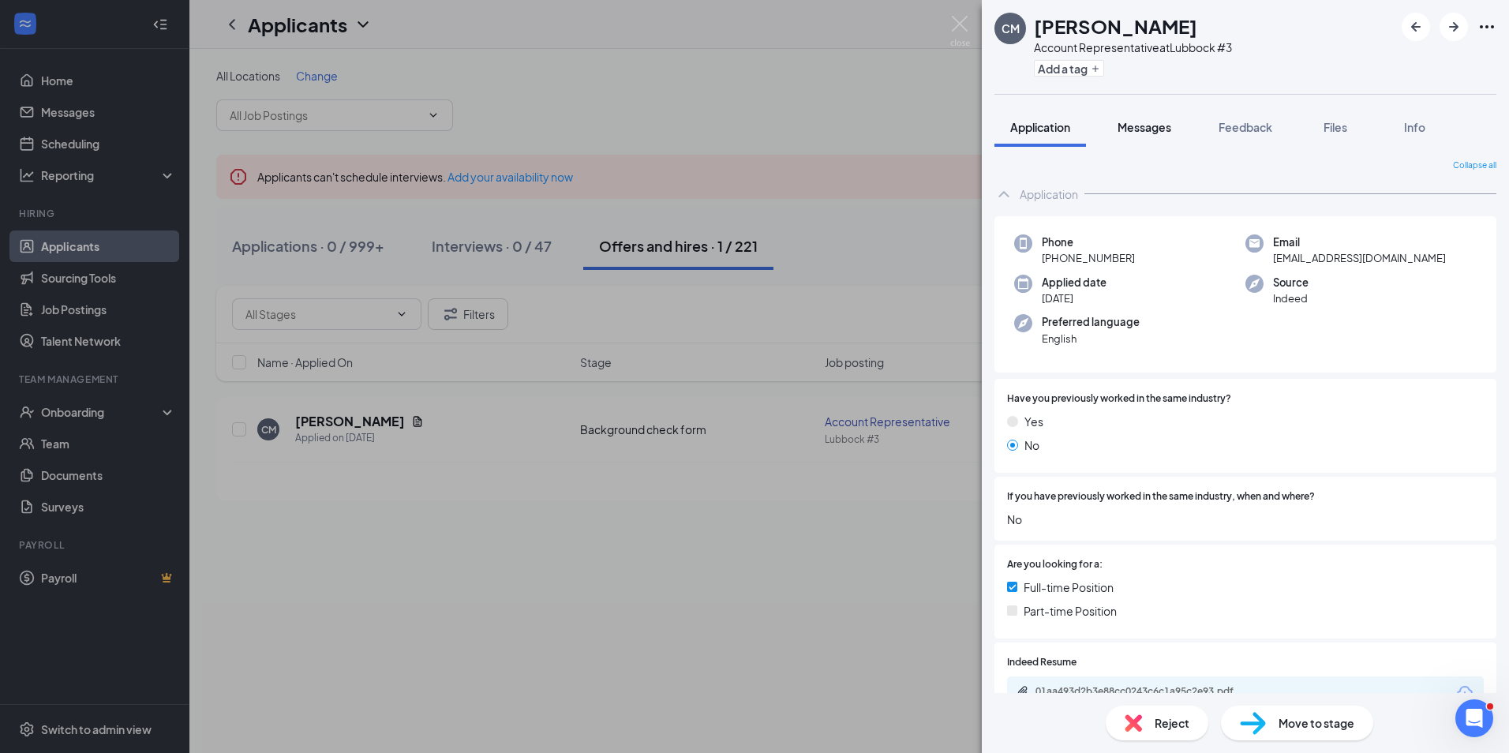
click at [1167, 126] on span "Messages" at bounding box center [1145, 127] width 54 height 14
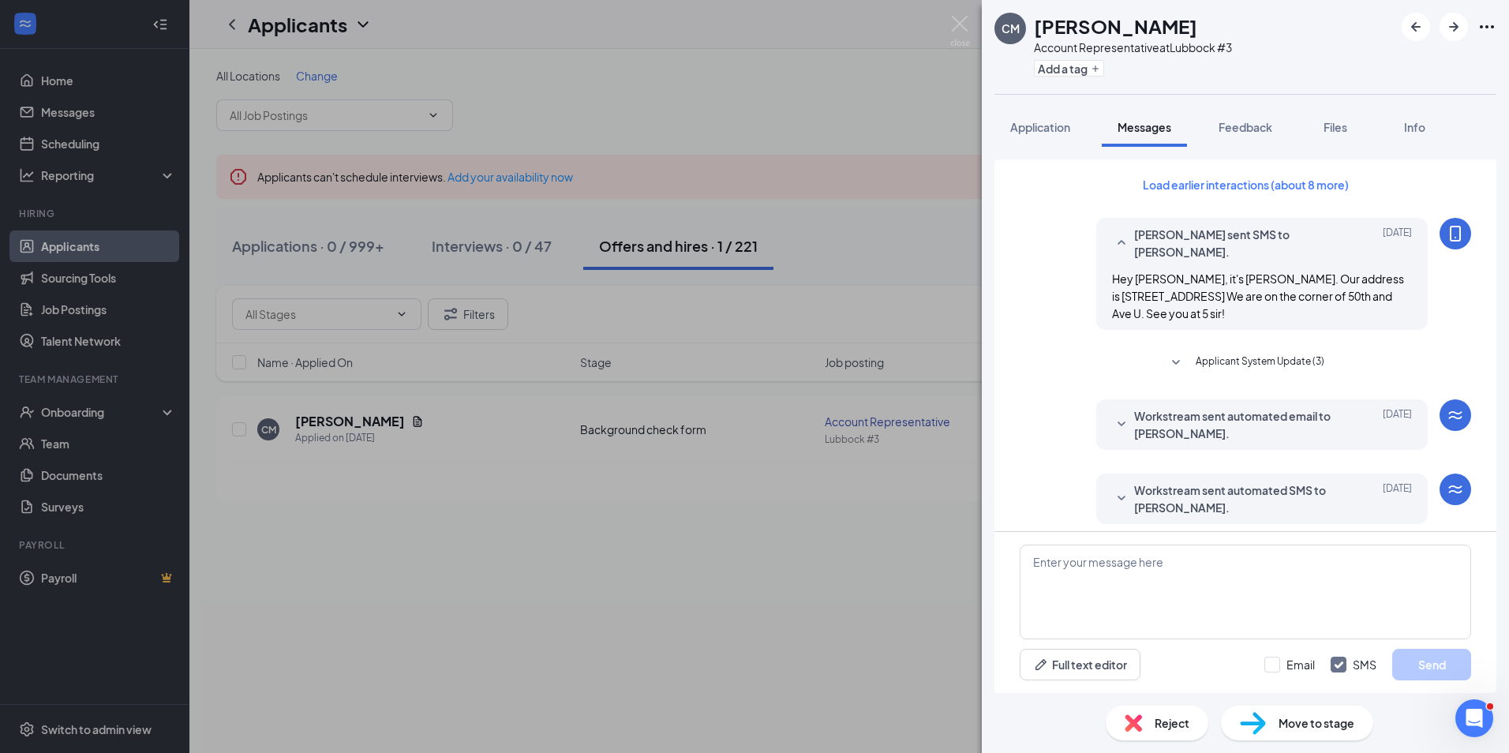
click at [1168, 354] on icon "SmallChevronDown" at bounding box center [1176, 363] width 19 height 19
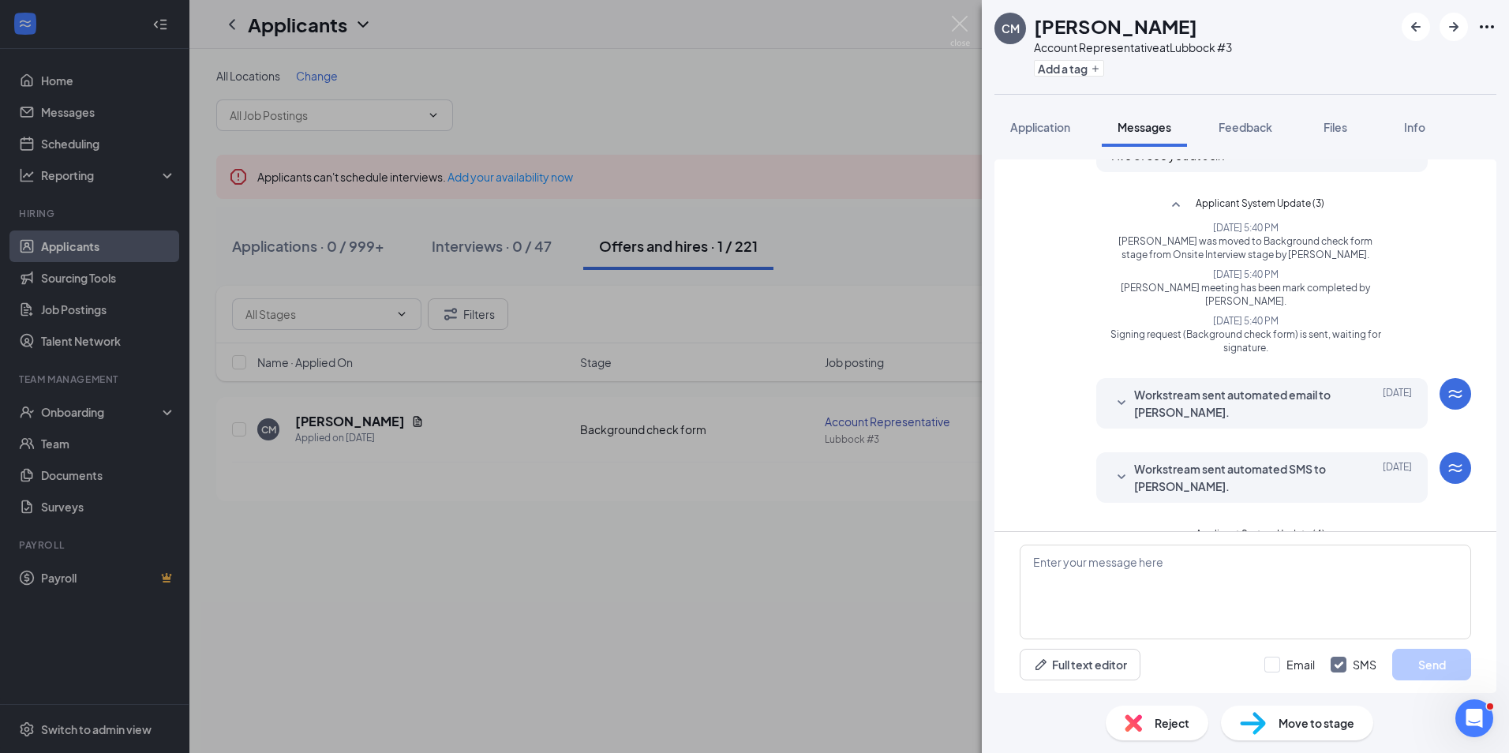
scroll to position [174, 0]
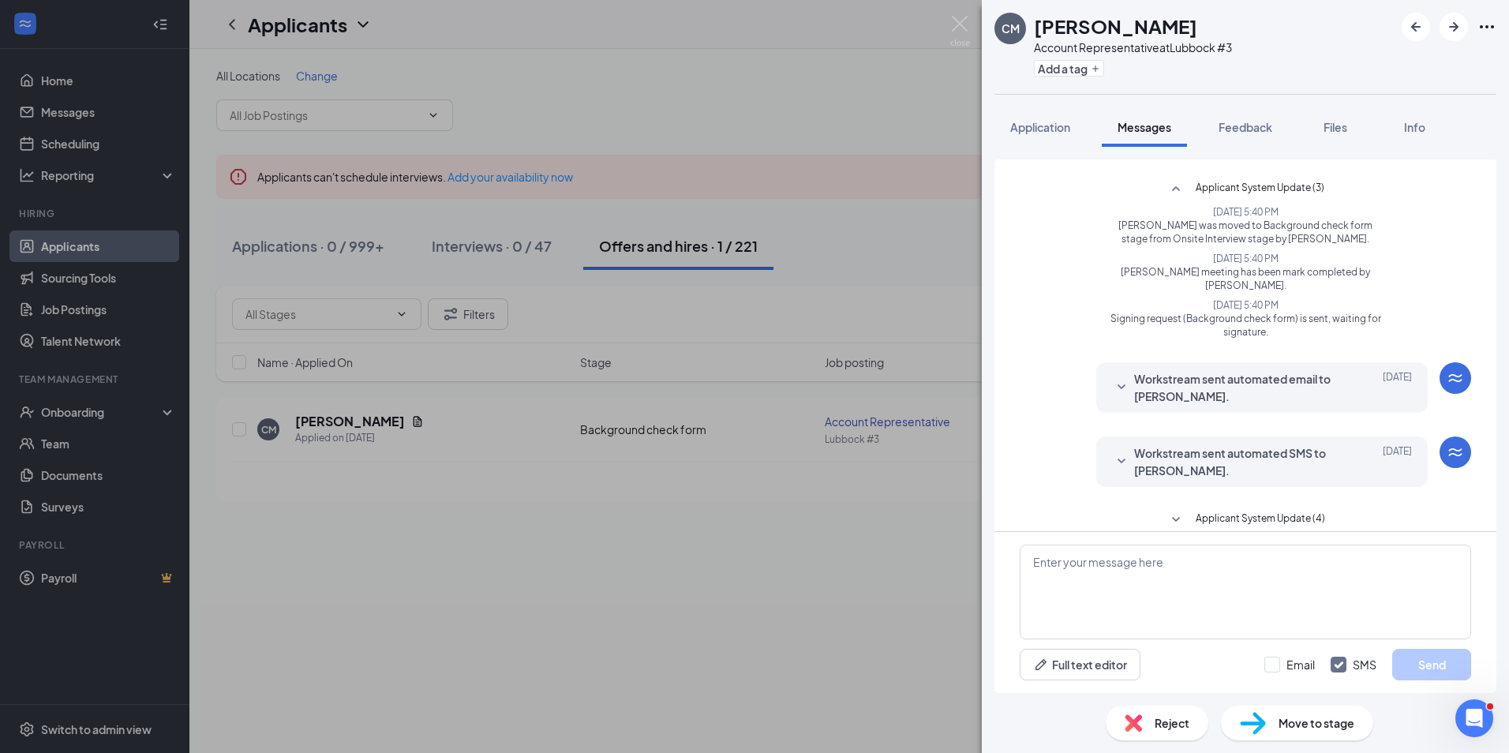
click at [1112, 378] on icon "SmallChevronDown" at bounding box center [1121, 387] width 19 height 19
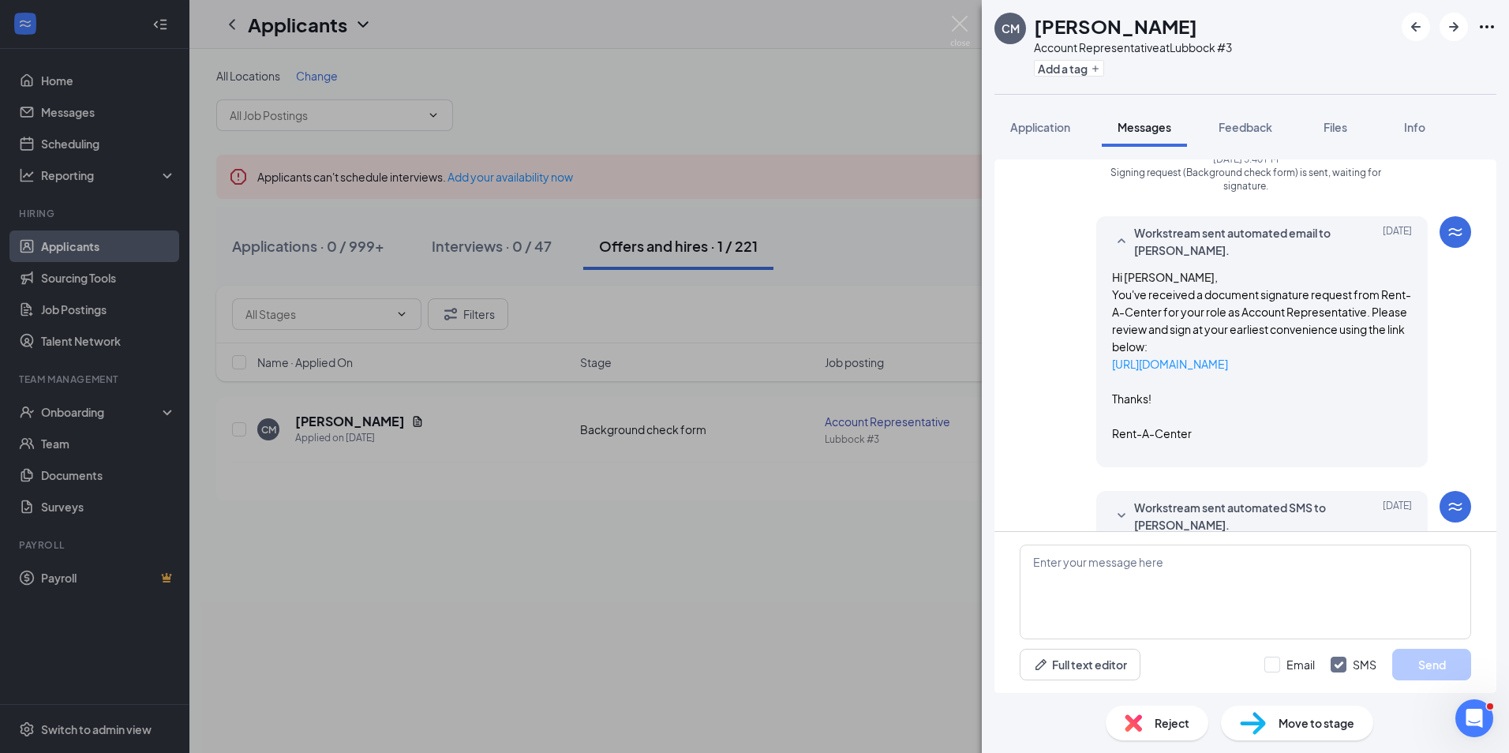
scroll to position [332, 0]
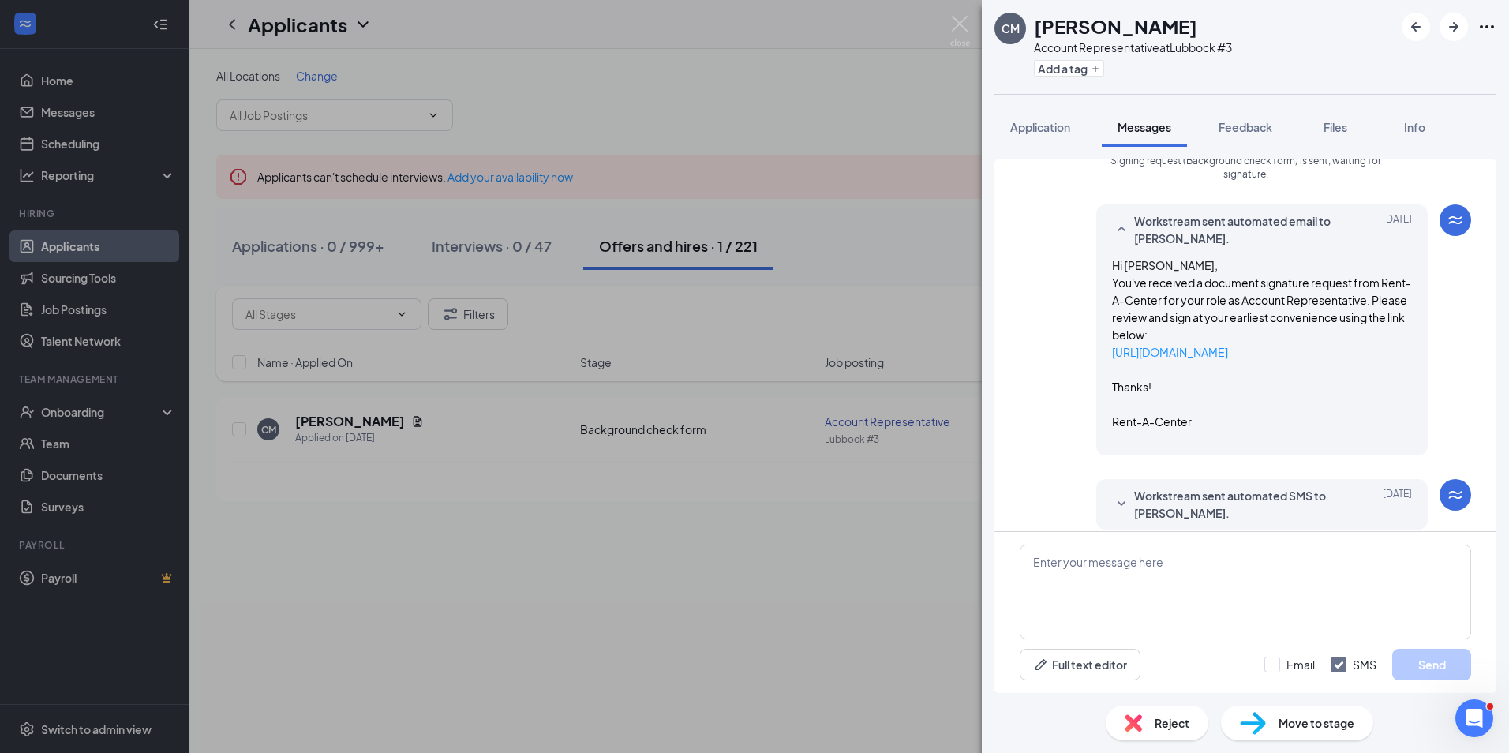
click at [1112, 495] on icon "SmallChevronDown" at bounding box center [1121, 504] width 19 height 19
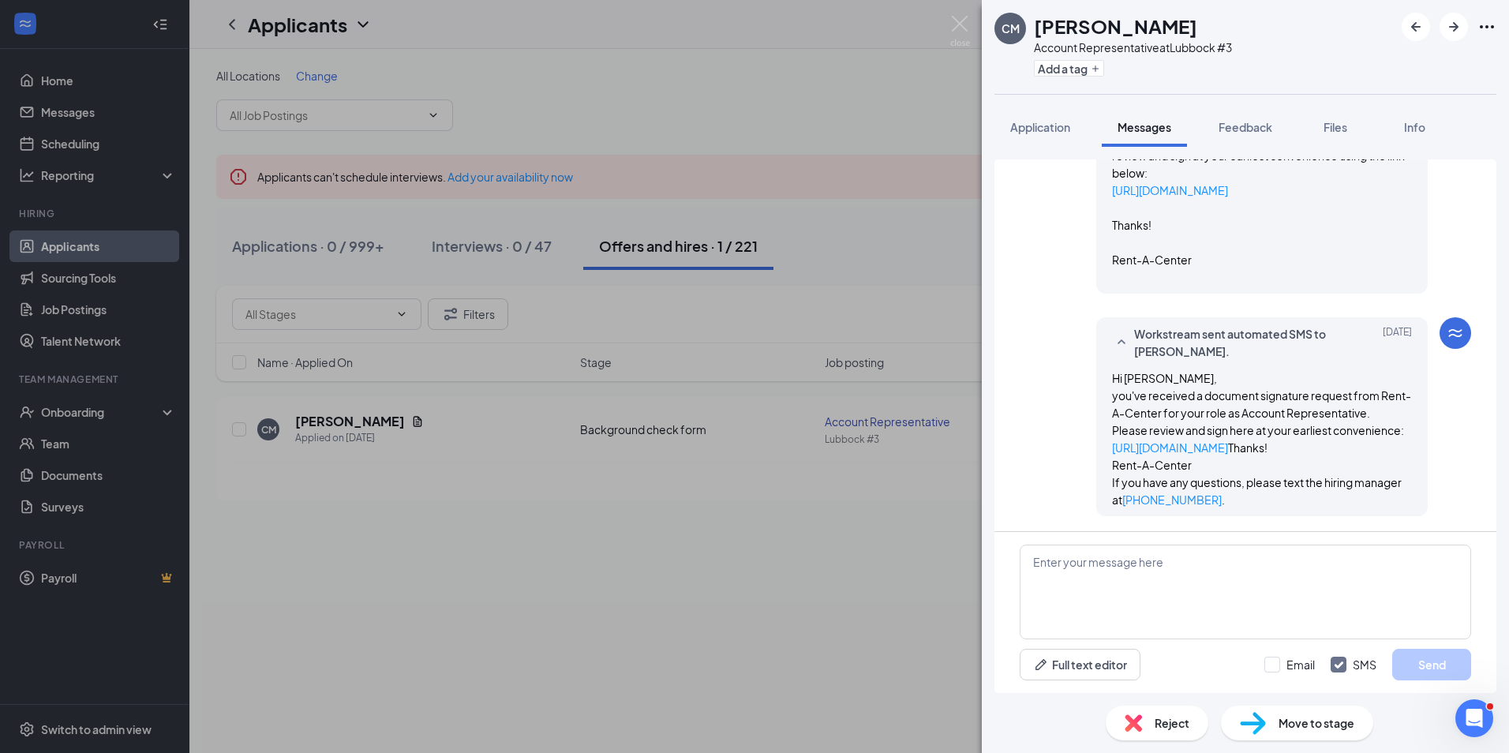
scroll to position [540, 0]
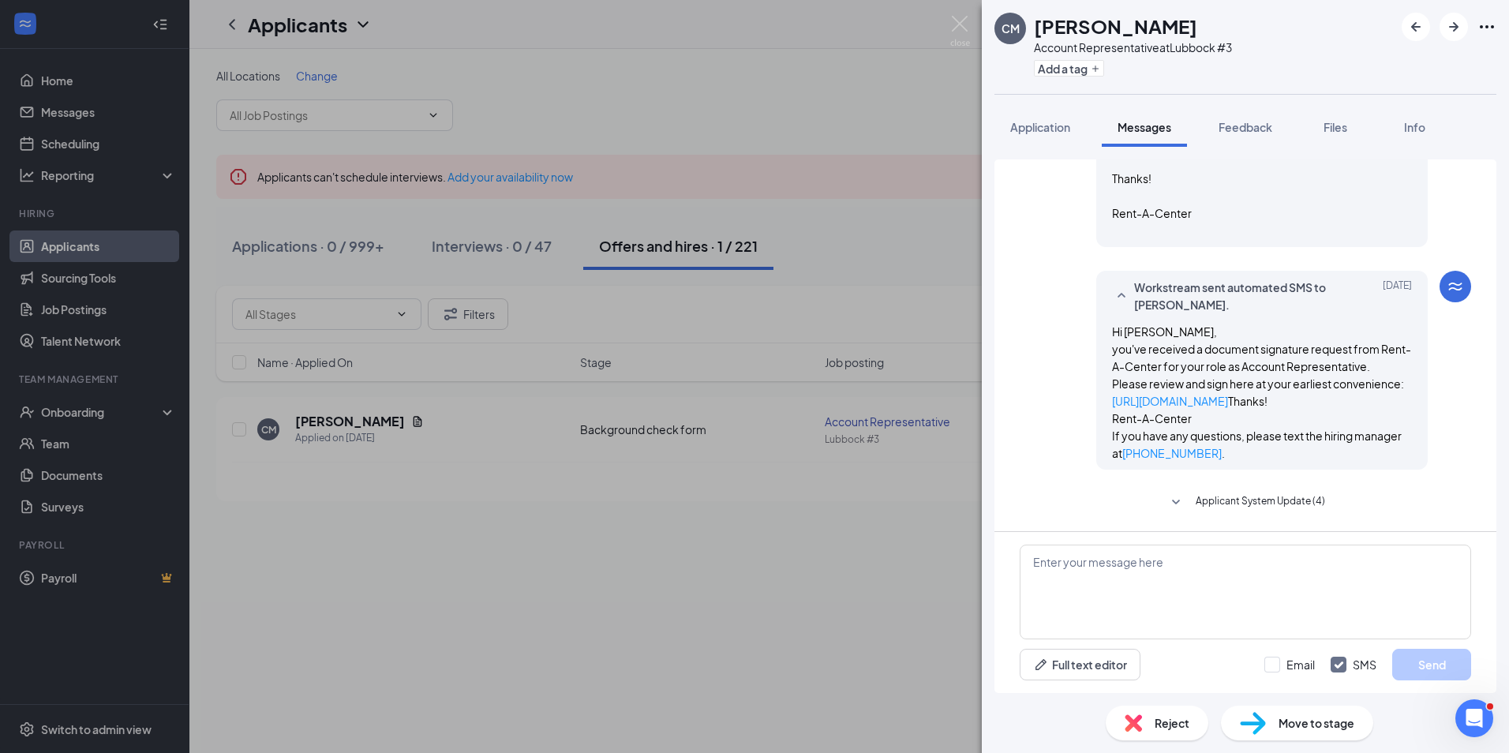
click at [1172, 504] on icon "SmallChevronDown" at bounding box center [1176, 502] width 19 height 19
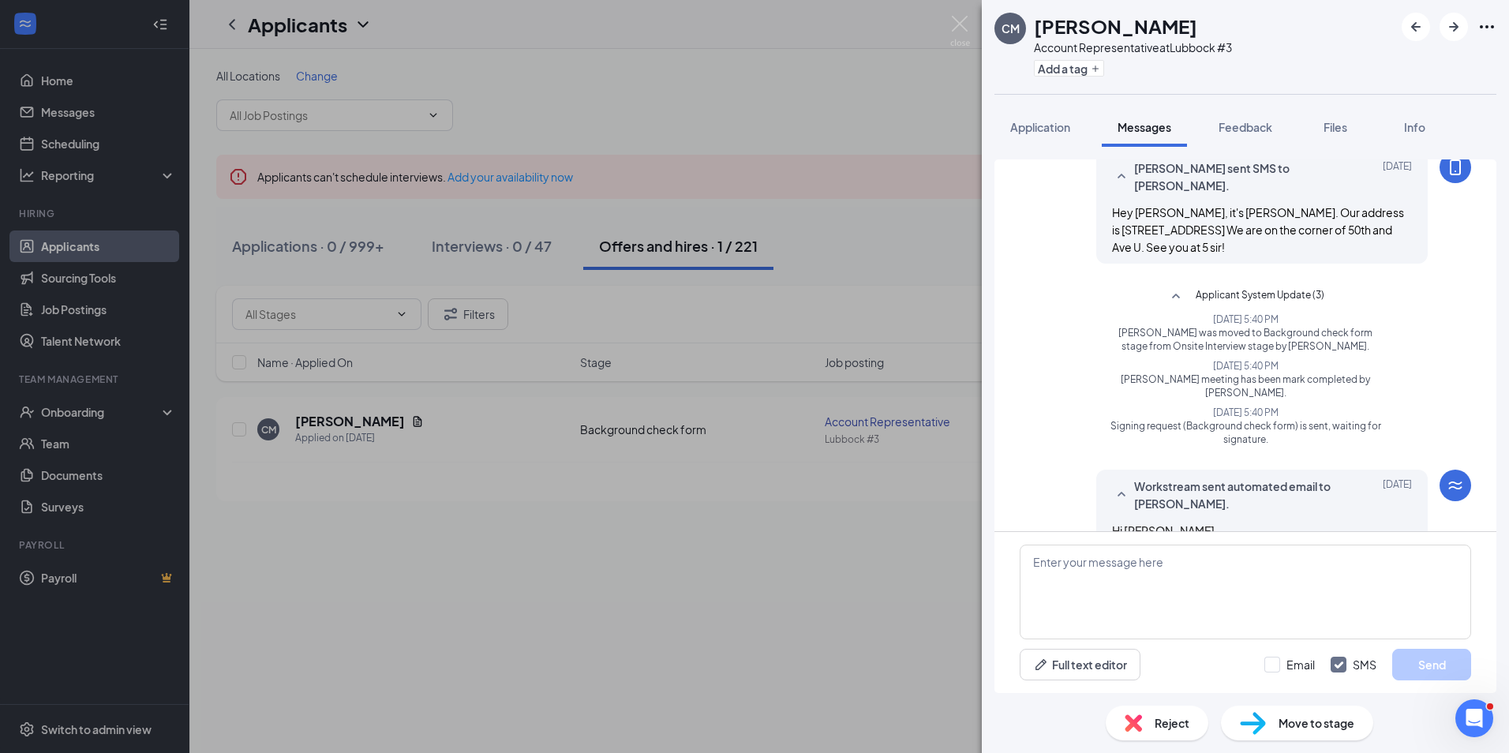
scroll to position [0, 0]
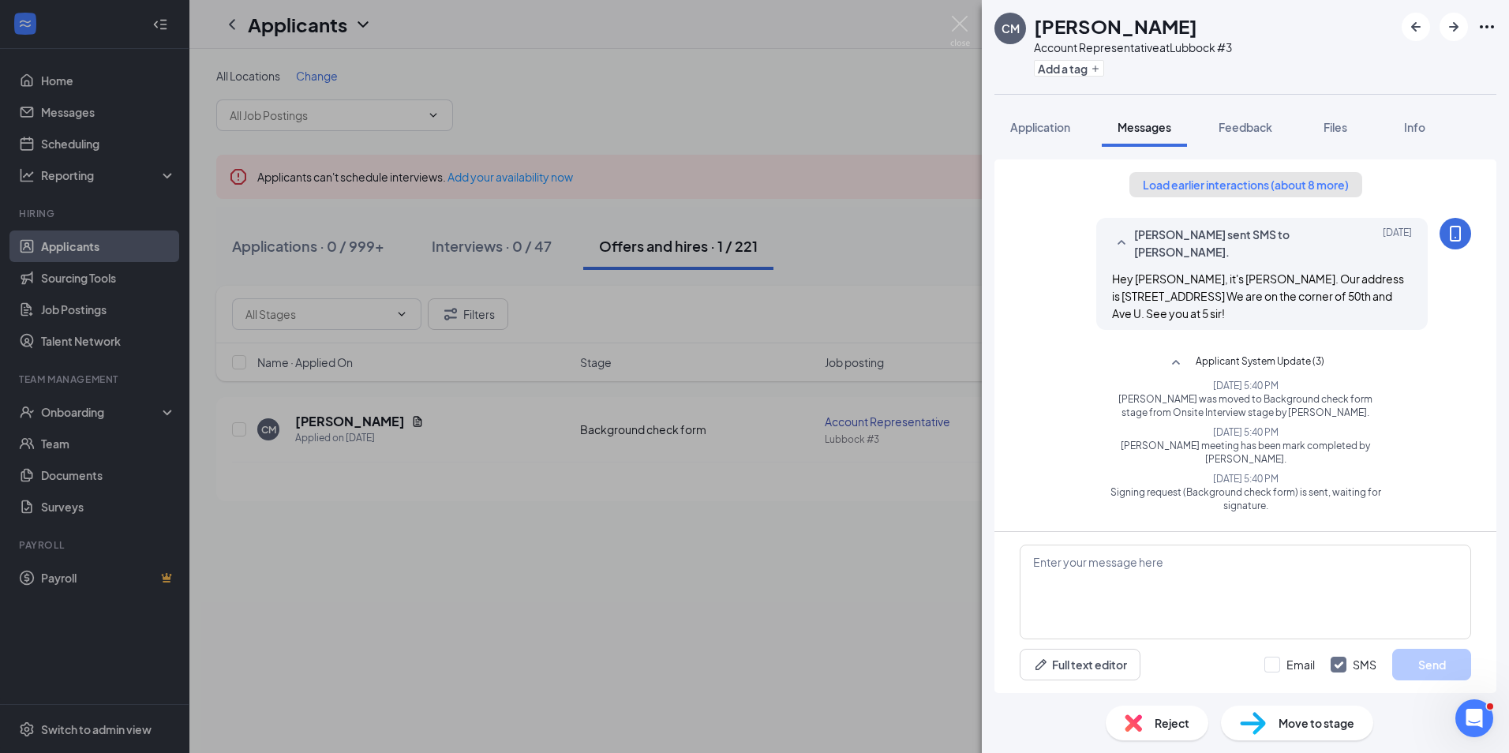
click at [1258, 183] on button "Load earlier interactions (about 8 more)" at bounding box center [1246, 184] width 233 height 25
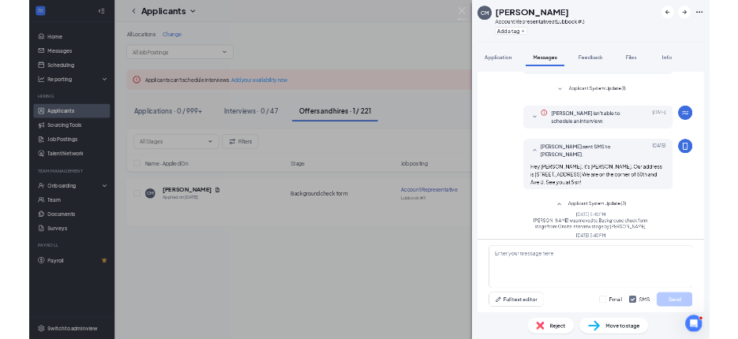
scroll to position [79, 0]
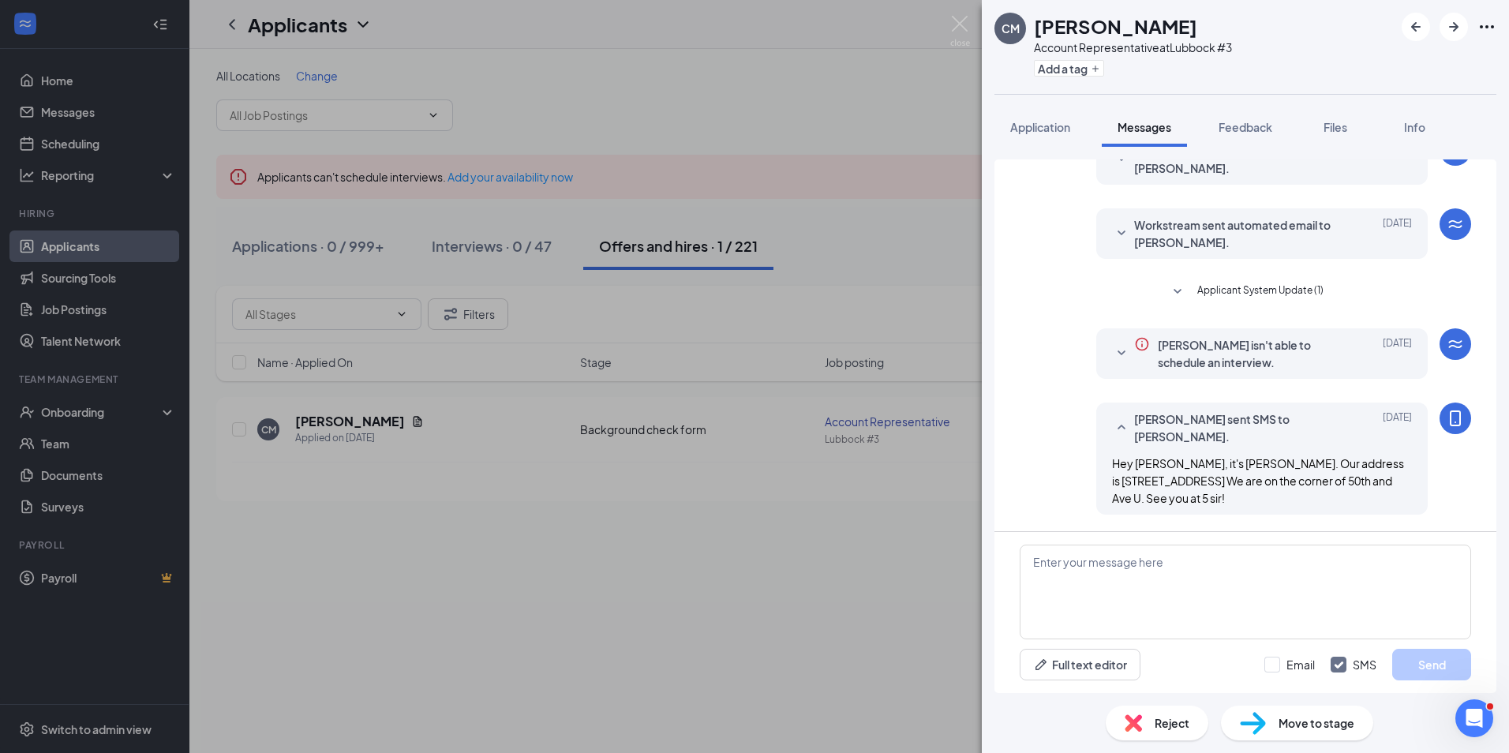
click at [1176, 292] on icon "SmallChevronDown" at bounding box center [1177, 292] width 19 height 19
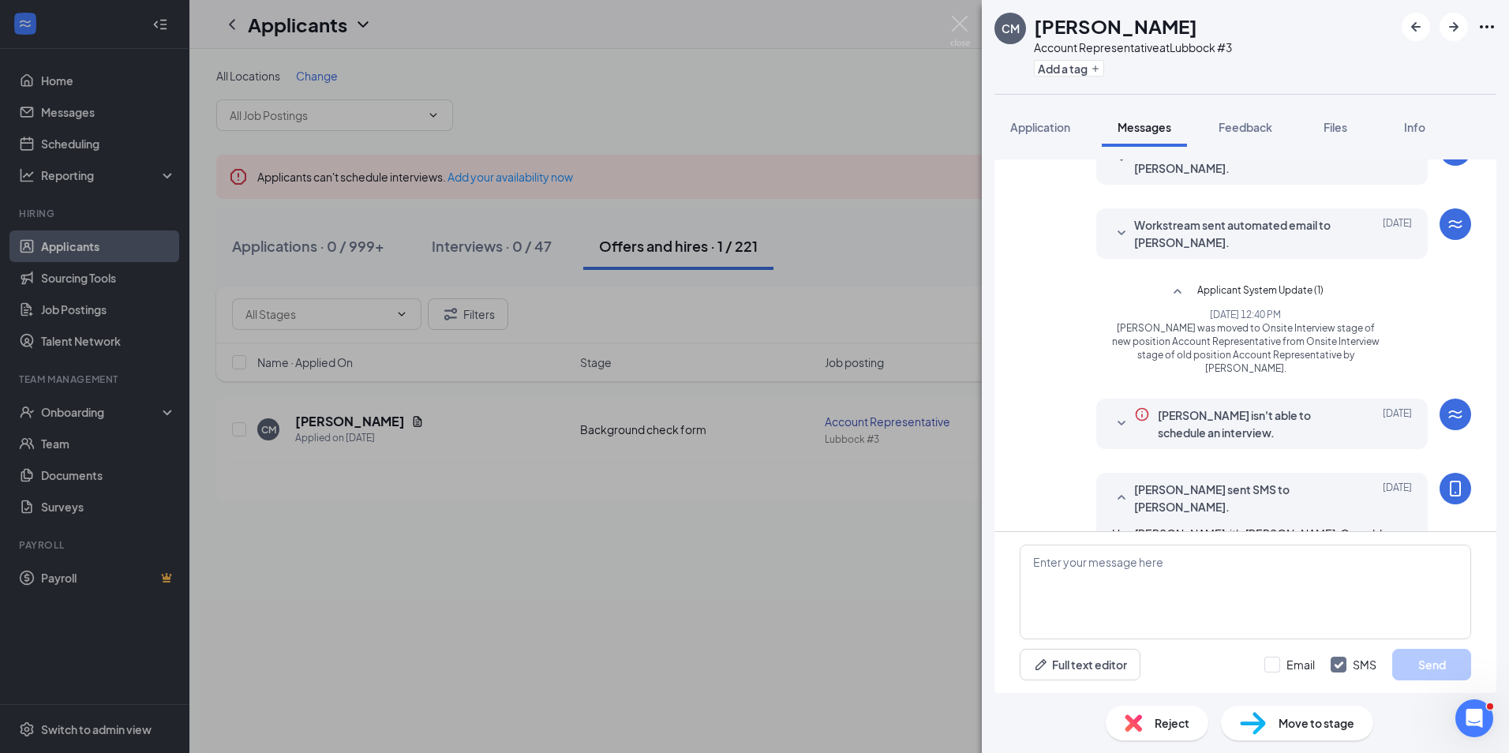
click at [890, 491] on div "[PERSON_NAME] Account Representative at [GEOGRAPHIC_DATA] #3 Add a tag Applicat…" at bounding box center [754, 376] width 1509 height 753
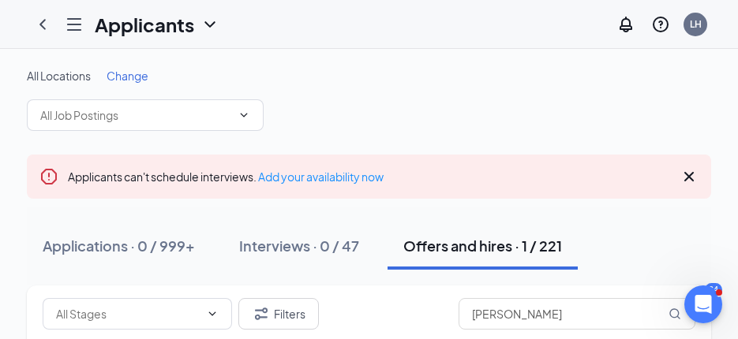
scroll to position [196, 0]
